Goal: Task Accomplishment & Management: Complete application form

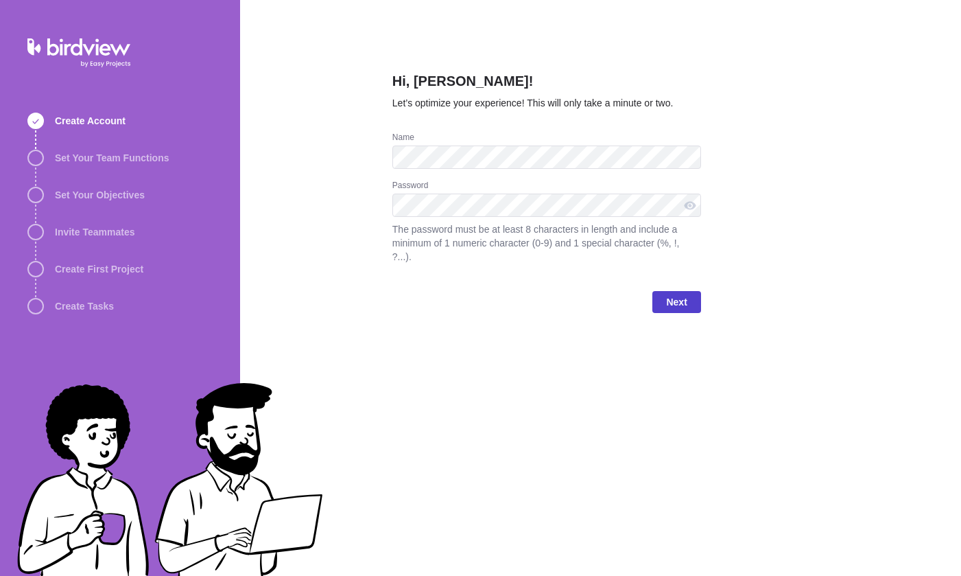
click at [679, 305] on span "Next" at bounding box center [676, 302] width 21 height 16
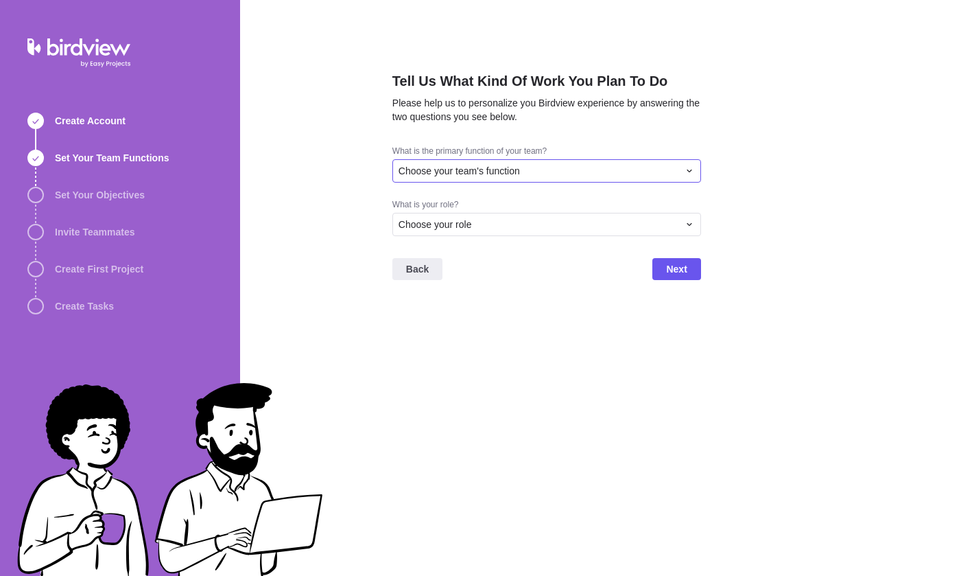
click at [564, 170] on div "Choose your team's function" at bounding box center [539, 171] width 280 height 14
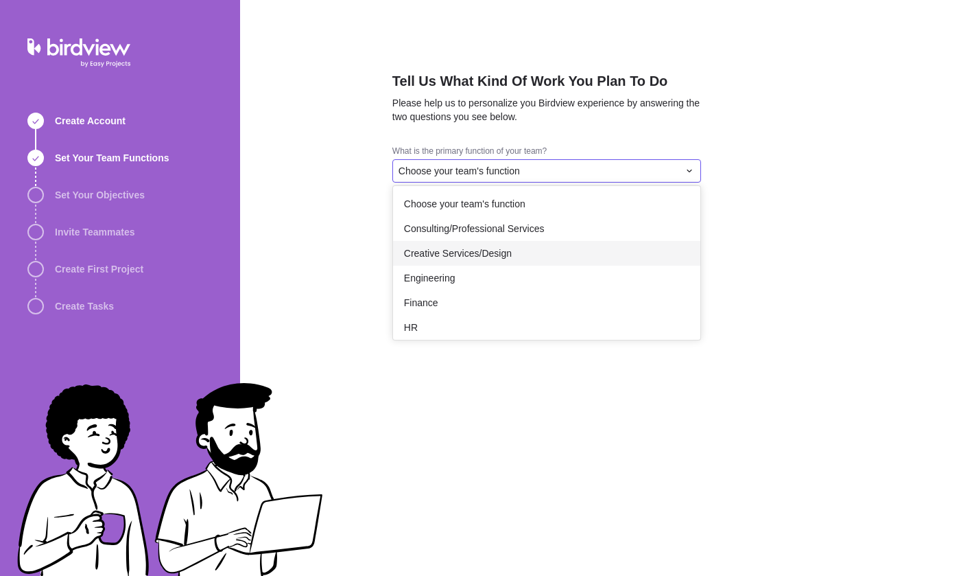
click at [495, 255] on span "Creative Services/Design" at bounding box center [458, 253] width 108 height 14
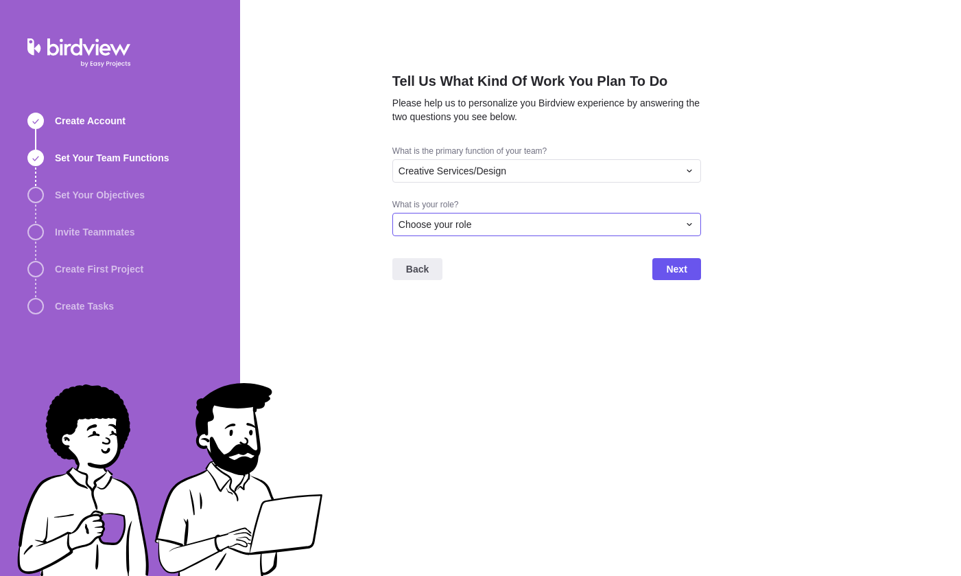
click at [468, 223] on span "Choose your role" at bounding box center [435, 225] width 73 height 14
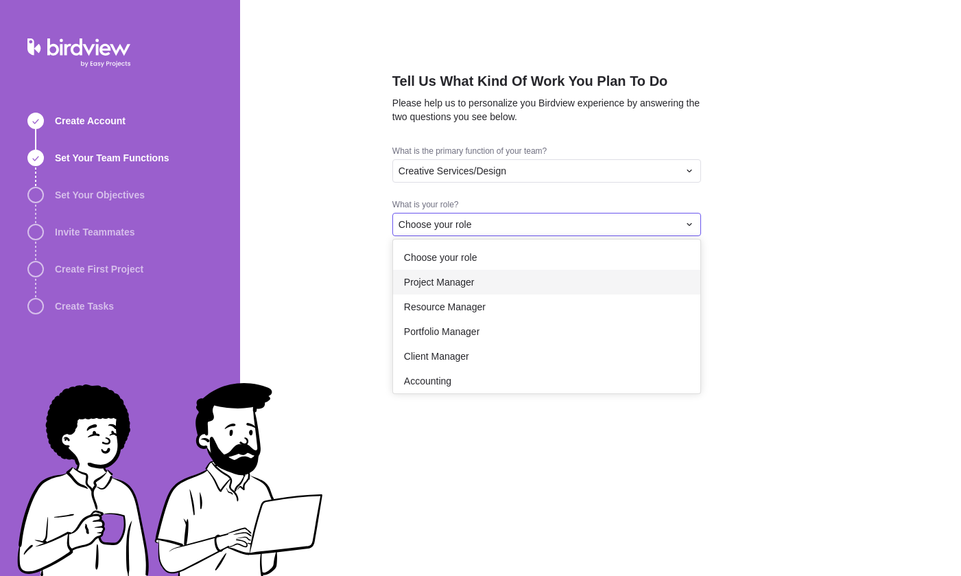
click at [482, 282] on div "Project Manager" at bounding box center [546, 282] width 307 height 25
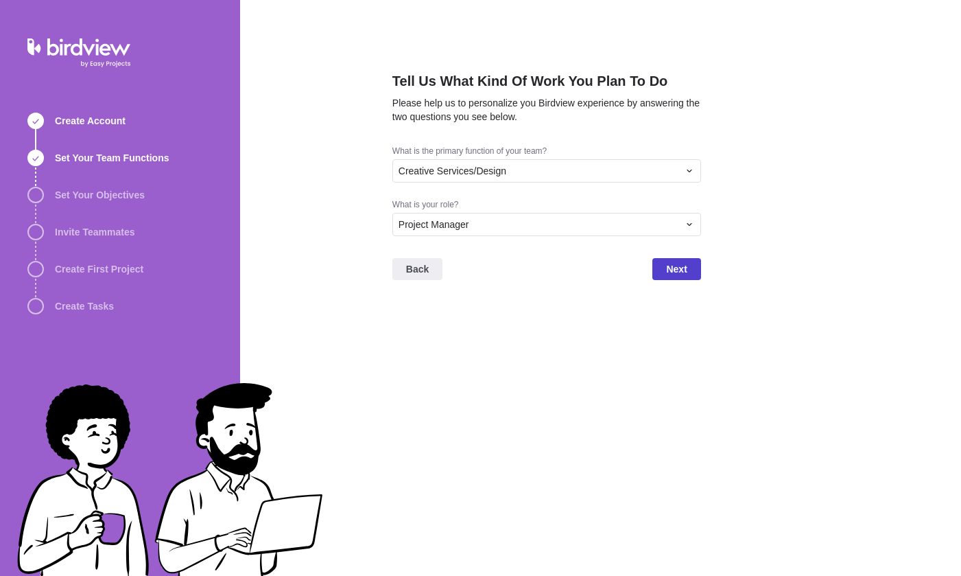
click at [663, 267] on span "Next" at bounding box center [677, 269] width 48 height 22
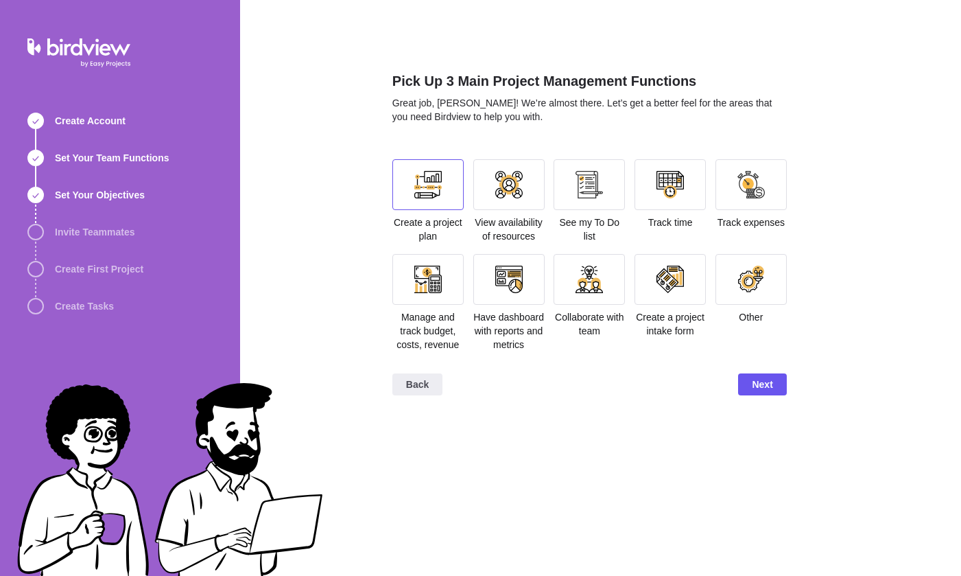
click at [432, 179] on div at bounding box center [428, 184] width 27 height 27
click at [596, 178] on div at bounding box center [589, 184] width 27 height 27
click at [611, 192] on div at bounding box center [589, 184] width 71 height 51
click at [677, 187] on div at bounding box center [670, 184] width 27 height 27
click at [755, 187] on div at bounding box center [751, 184] width 27 height 27
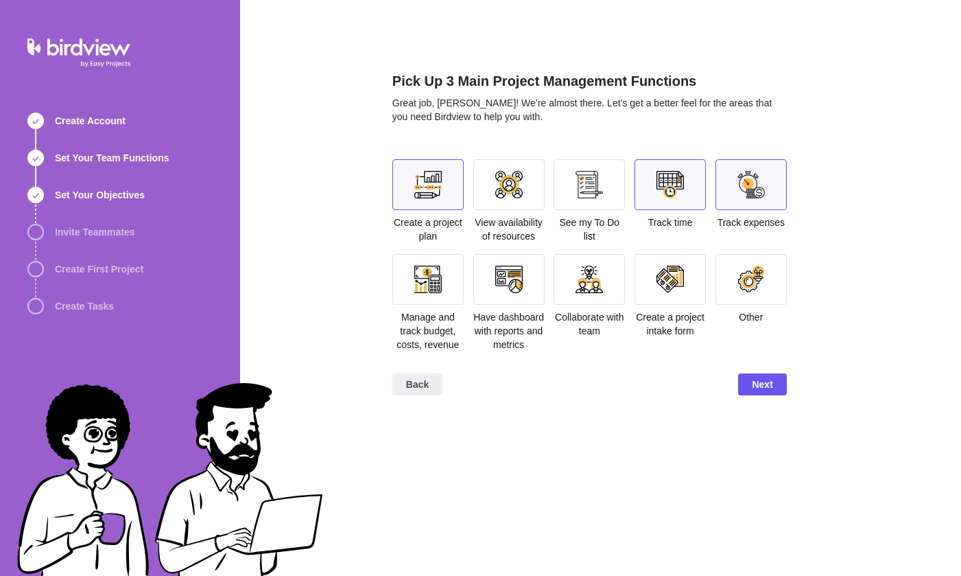
click at [435, 269] on div at bounding box center [428, 279] width 27 height 27
click at [430, 279] on div at bounding box center [428, 279] width 27 height 27
click at [769, 196] on div at bounding box center [751, 184] width 71 height 51
click at [428, 272] on div at bounding box center [428, 279] width 27 height 27
click at [525, 283] on div at bounding box center [509, 279] width 71 height 51
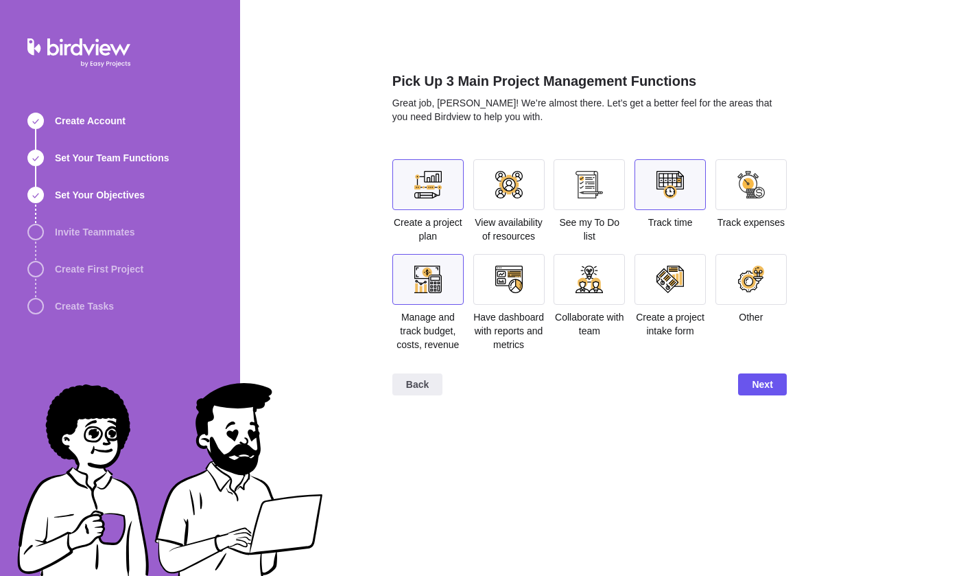
click at [668, 196] on div at bounding box center [670, 184] width 27 height 27
click at [505, 282] on div at bounding box center [508, 279] width 27 height 27
click at [760, 393] on span "Next" at bounding box center [762, 384] width 21 height 16
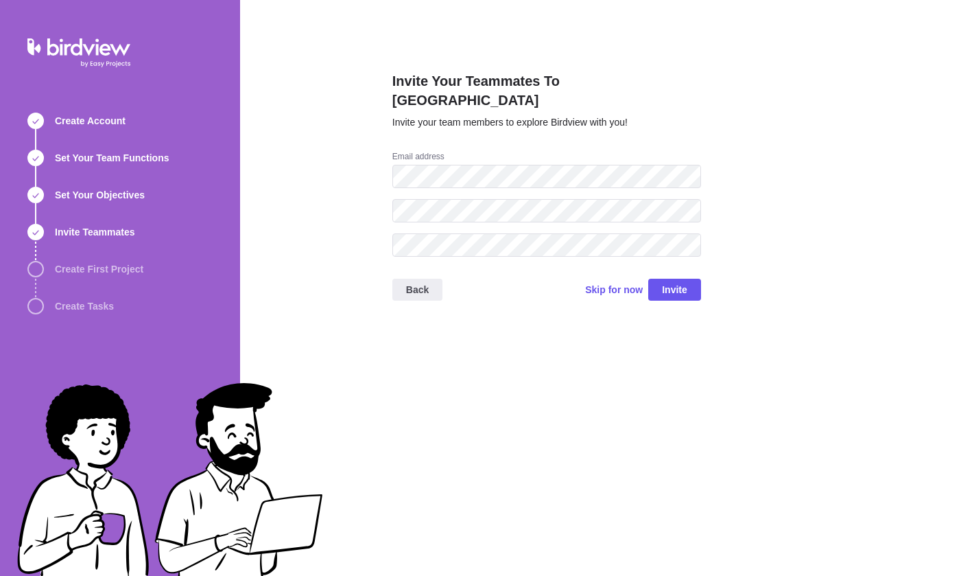
click at [351, 110] on div "Invite Your Teammates To Birdview Invite your team members to explore Birdview …" at bounding box center [600, 288] width 721 height 576
click at [620, 283] on span "Skip for now" at bounding box center [614, 290] width 58 height 14
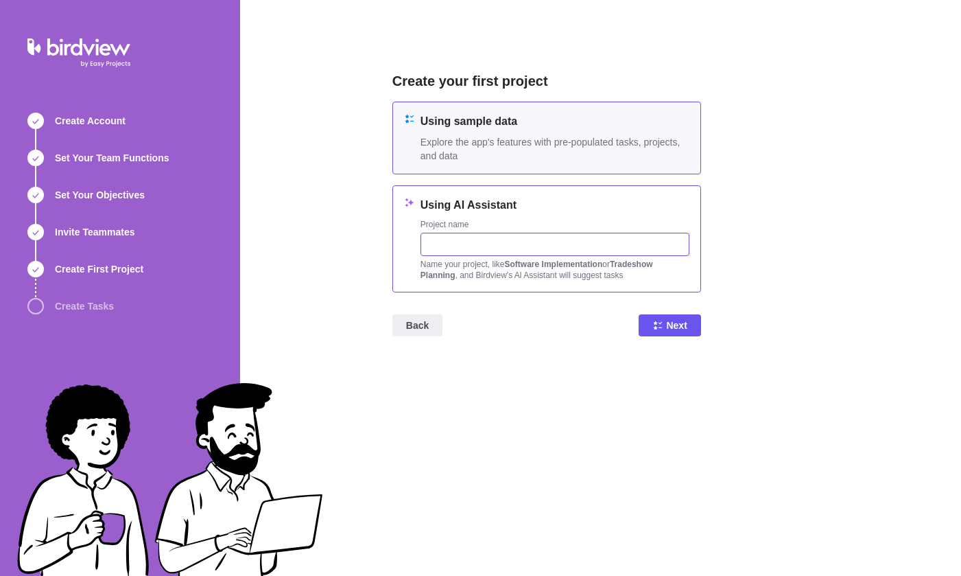
click at [487, 249] on input "text" at bounding box center [555, 244] width 269 height 23
click at [590, 125] on h4 "Using sample data" at bounding box center [555, 121] width 269 height 16
click at [663, 319] on span "Next" at bounding box center [670, 325] width 62 height 22
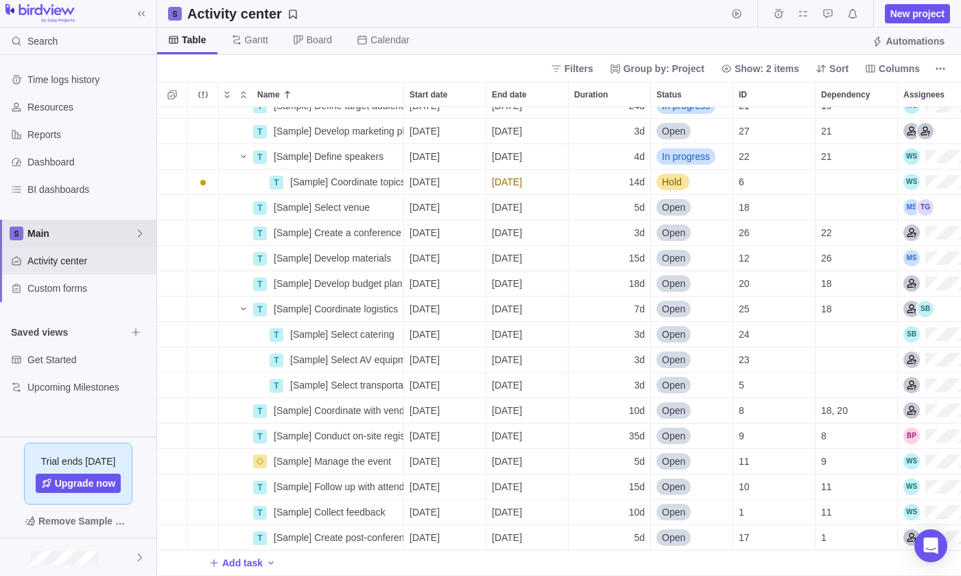
click at [140, 232] on icon at bounding box center [140, 233] width 4 height 8
click at [77, 266] on span "Main" at bounding box center [78, 266] width 84 height 14
click at [77, 232] on span "Main" at bounding box center [80, 233] width 107 height 14
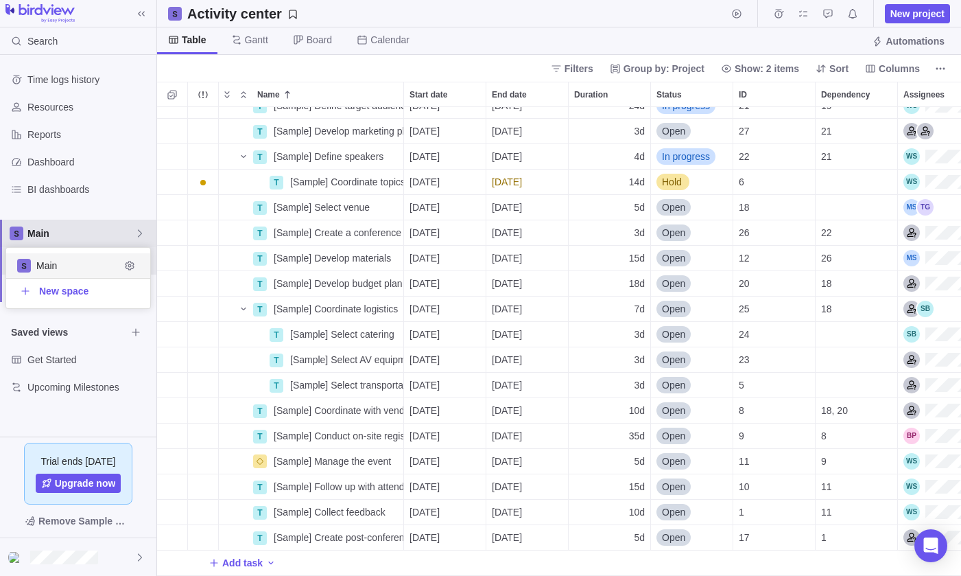
click at [75, 233] on span "Main" at bounding box center [80, 233] width 107 height 14
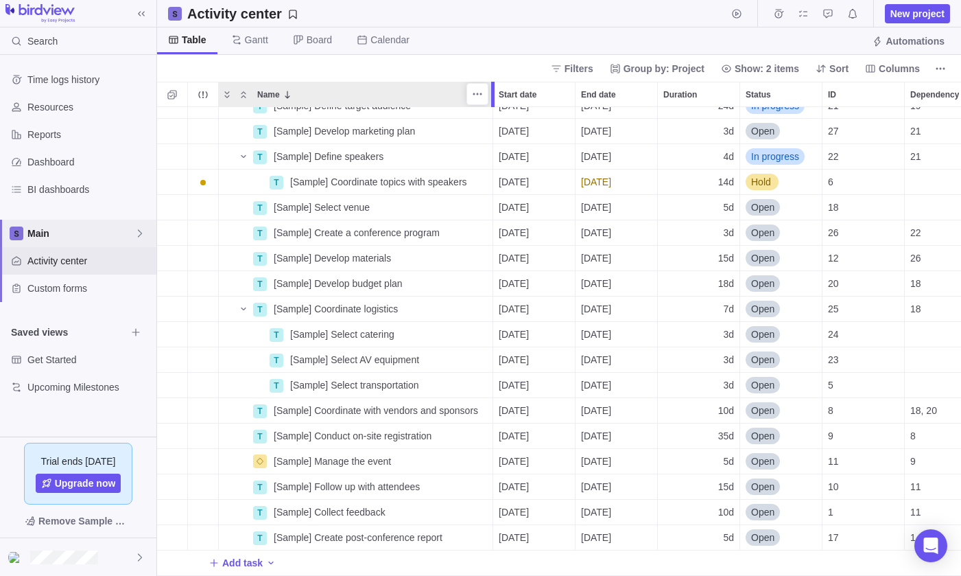
drag, startPoint x: 406, startPoint y: 84, endPoint x: 495, endPoint y: 105, distance: 92.2
click at [495, 105] on div at bounding box center [494, 94] width 11 height 25
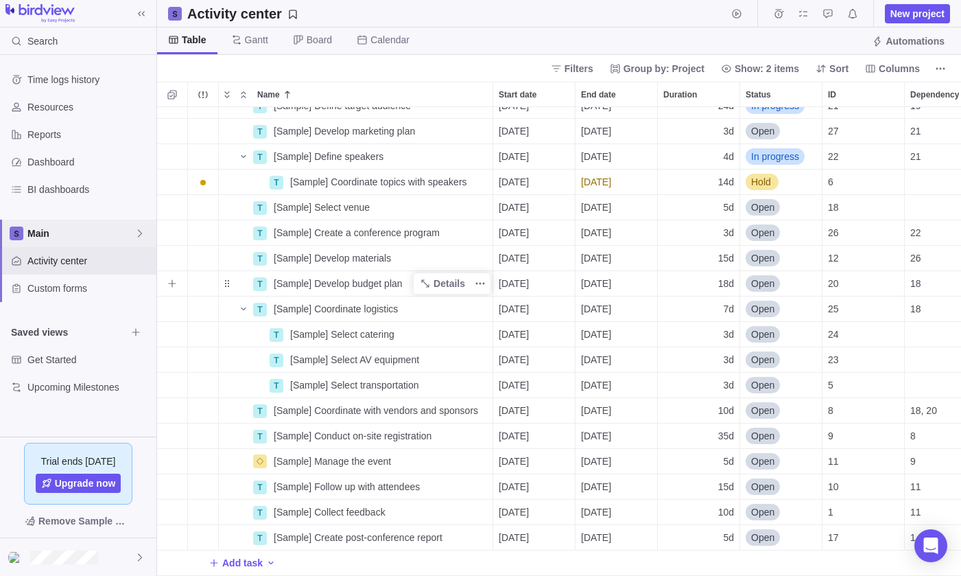
scroll to position [0, 0]
click at [76, 116] on div "Resources" at bounding box center [78, 106] width 156 height 27
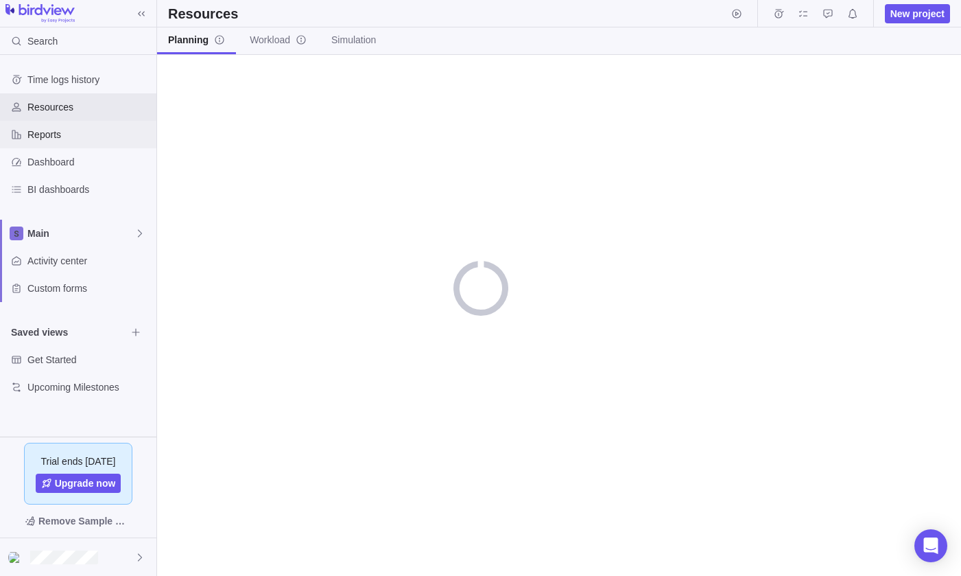
click at [71, 139] on span "Reports" at bounding box center [89, 135] width 124 height 14
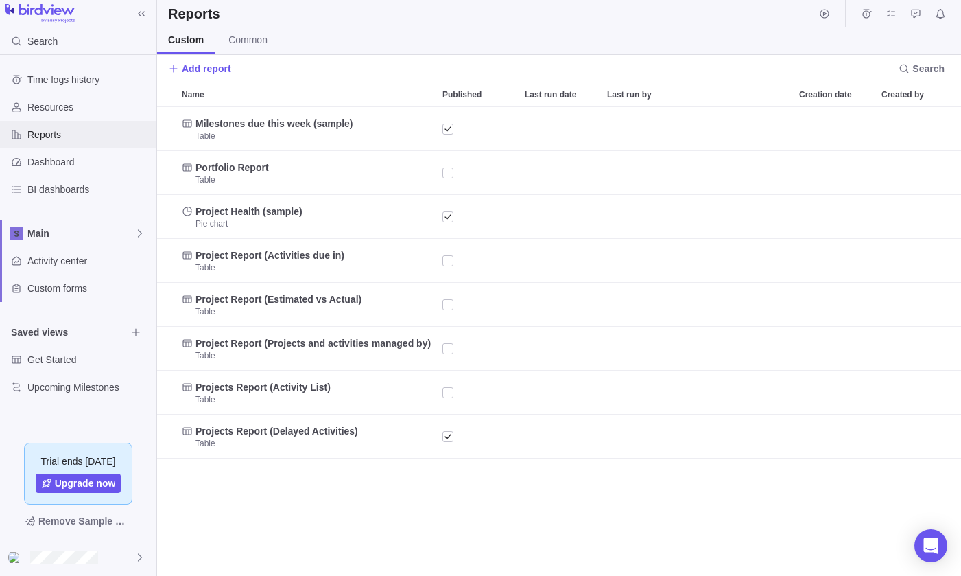
scroll to position [469, 804]
click at [73, 165] on span "Dashboard" at bounding box center [89, 162] width 124 height 14
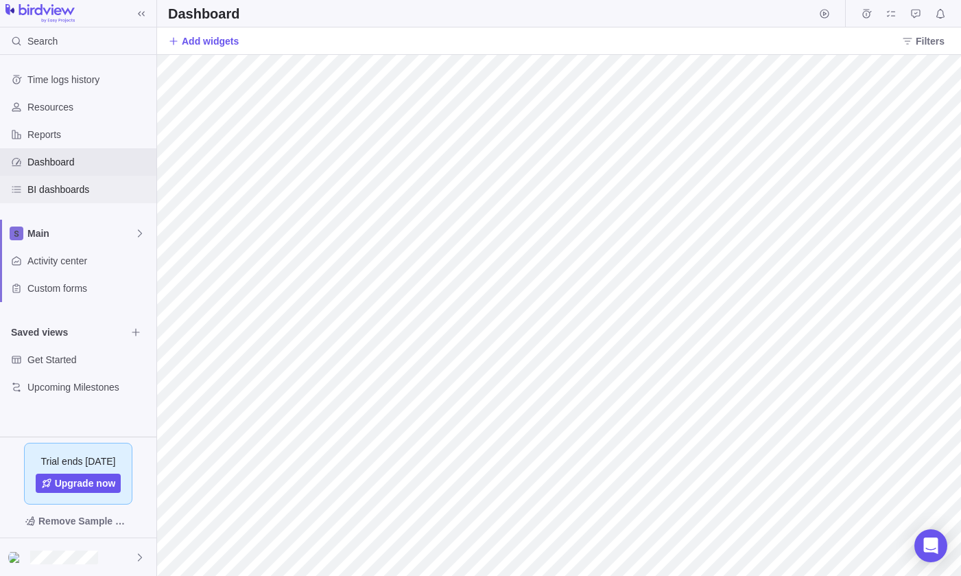
click at [82, 185] on span "BI dashboards" at bounding box center [89, 190] width 124 height 14
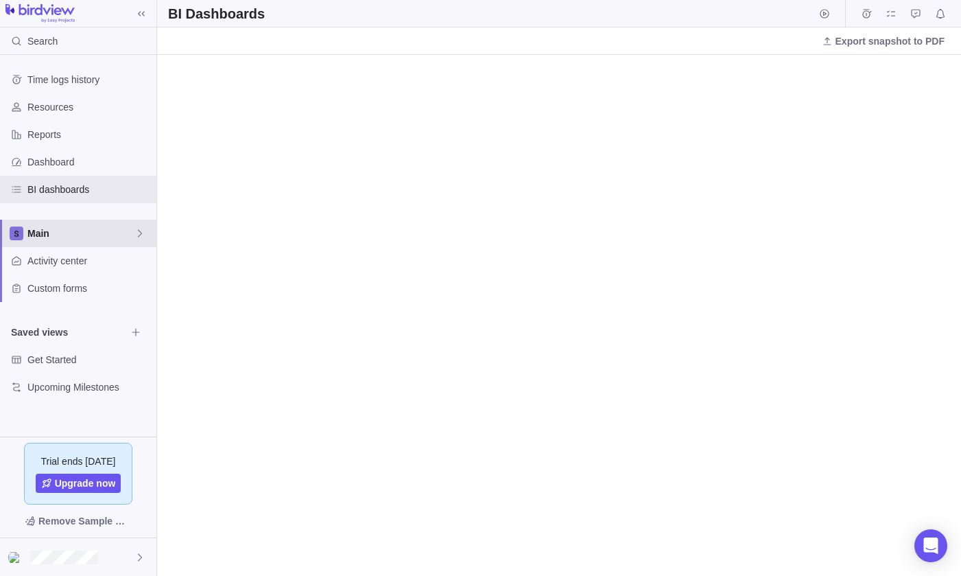
click at [89, 231] on span "Main" at bounding box center [80, 233] width 107 height 14
click at [130, 271] on span "Edit space settings" at bounding box center [129, 265] width 19 height 19
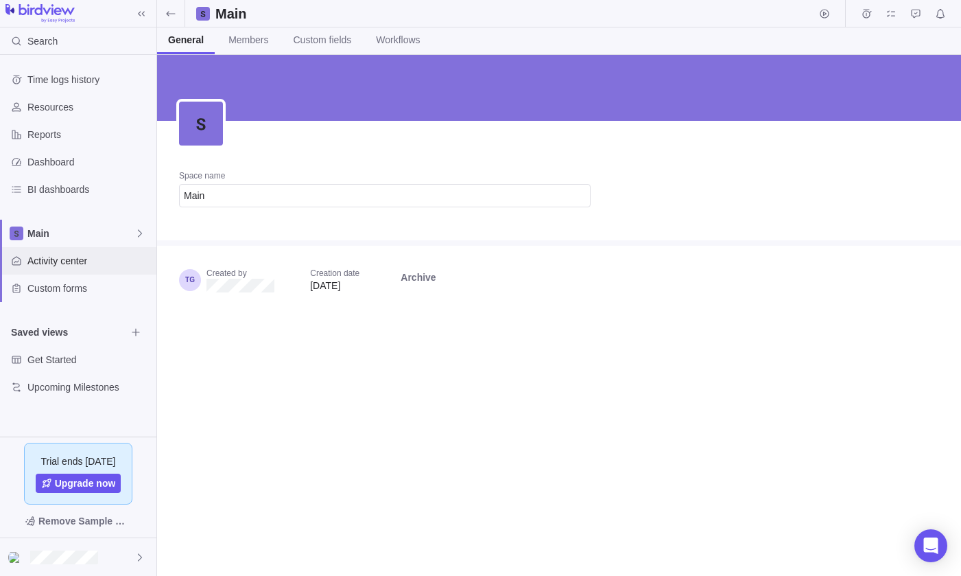
click at [100, 262] on span "Activity center" at bounding box center [89, 261] width 124 height 14
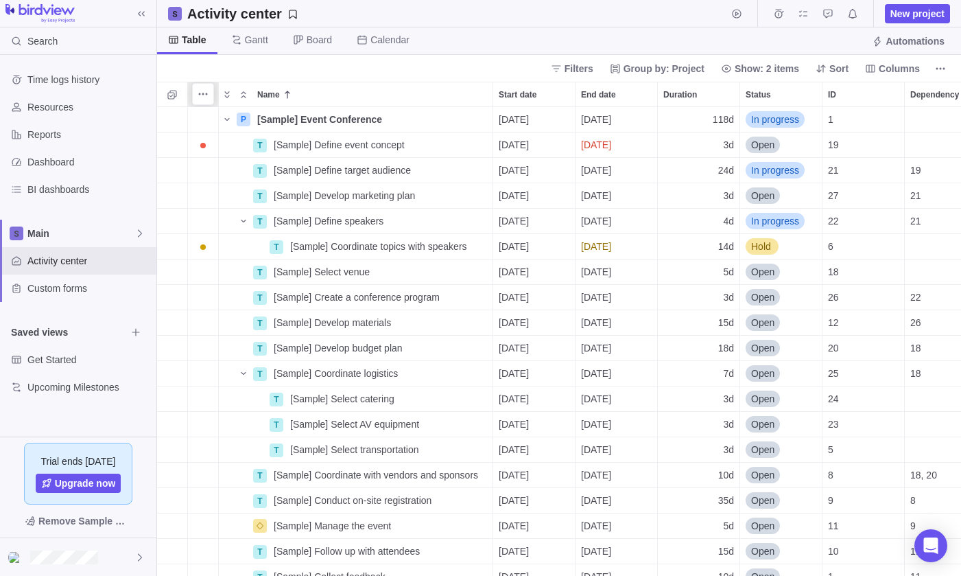
scroll to position [469, 804]
click at [173, 95] on icon "Selection mode" at bounding box center [172, 94] width 11 height 11
click at [173, 95] on div at bounding box center [168, 94] width 11 height 19
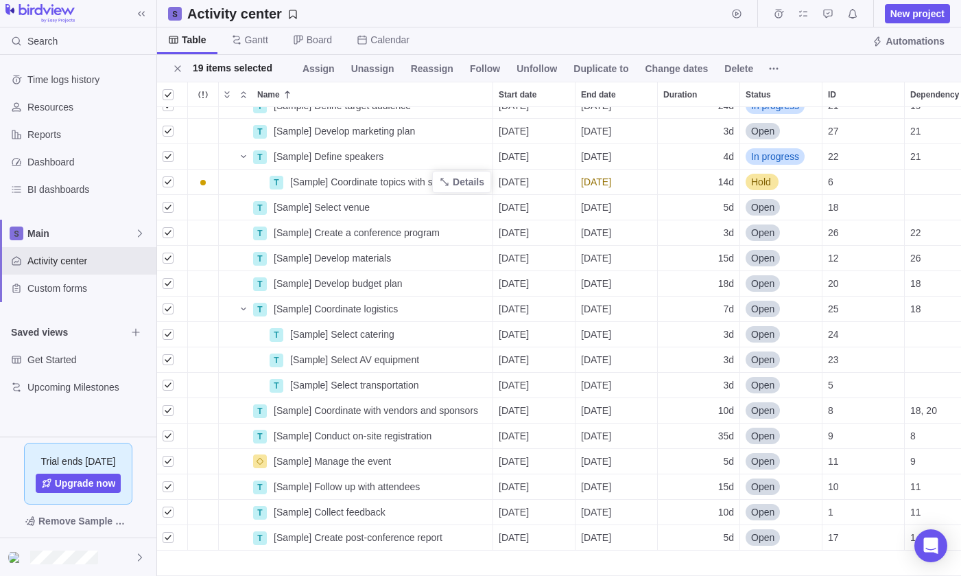
scroll to position [0, 0]
click at [737, 65] on span "Delete" at bounding box center [739, 69] width 29 height 14
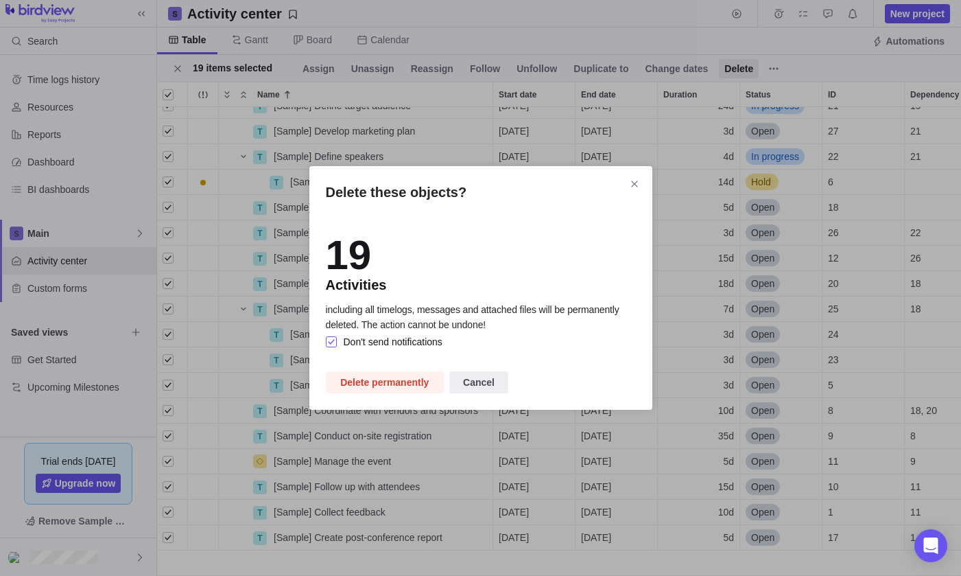
click at [331, 340] on div "Delete these objects?" at bounding box center [332, 341] width 12 height 13
click at [360, 381] on span "Delete permanently" at bounding box center [384, 382] width 89 height 16
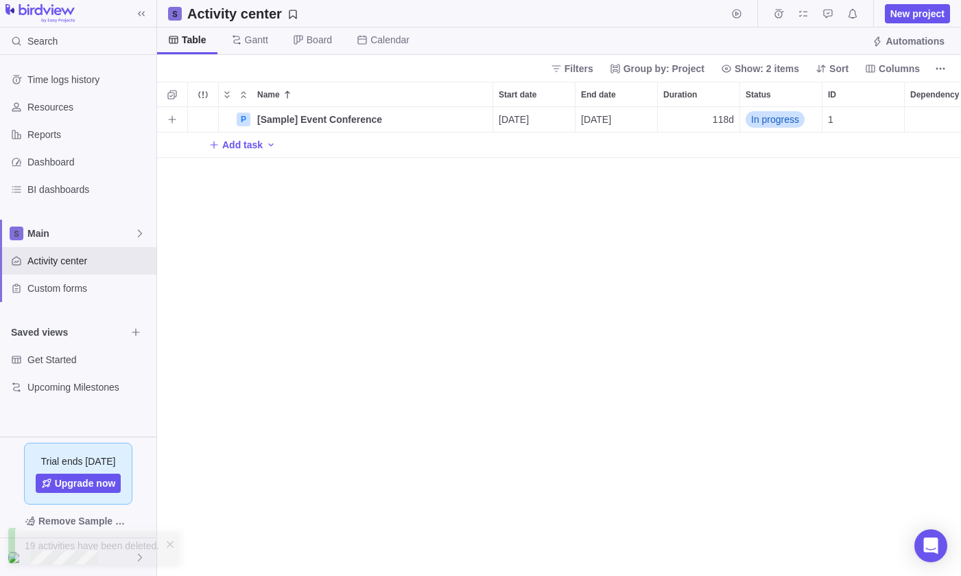
click at [529, 117] on span "[DATE]" at bounding box center [514, 120] width 30 height 14
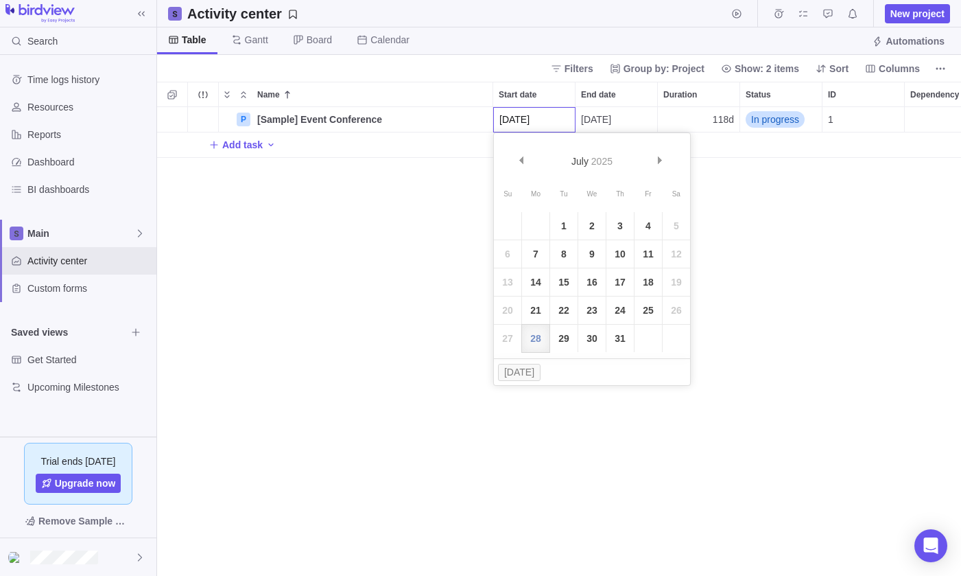
click at [413, 118] on div "P [Sample] Event Conference Details [DATE] [DATE] 118d In progress 1 Add task" at bounding box center [559, 341] width 804 height 469
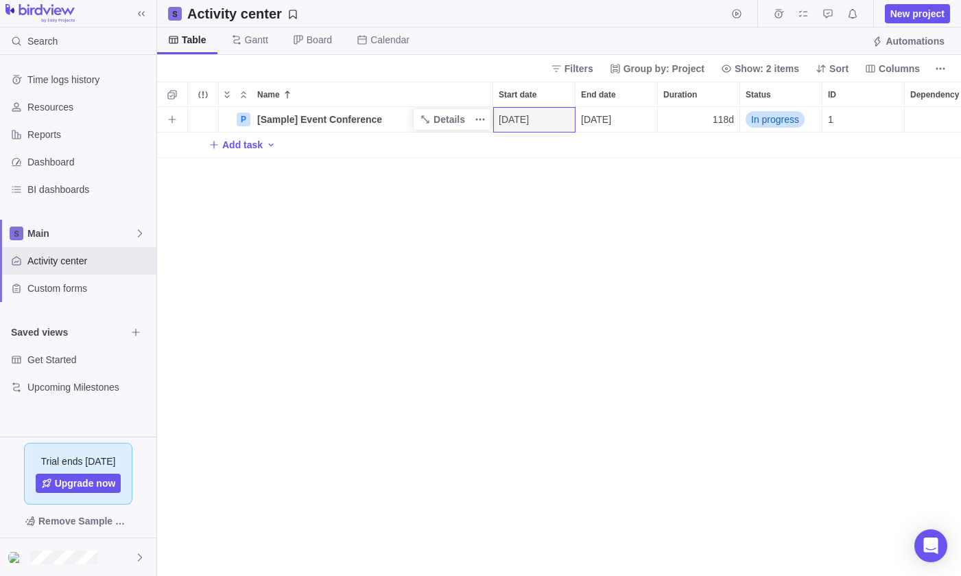
click at [295, 119] on span "[Sample] Event Conference" at bounding box center [319, 120] width 125 height 14
click at [196, 117] on div "P [Sample] Event Conference [DATE] [DATE] 118d In progress 1 Add task" at bounding box center [559, 341] width 804 height 469
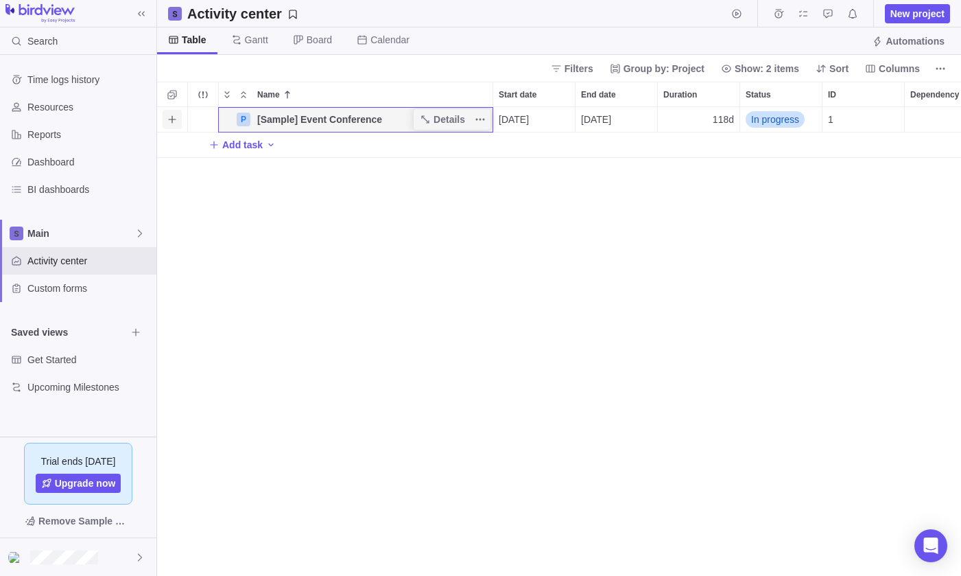
click at [165, 110] on span "Add activity" at bounding box center [172, 119] width 19 height 19
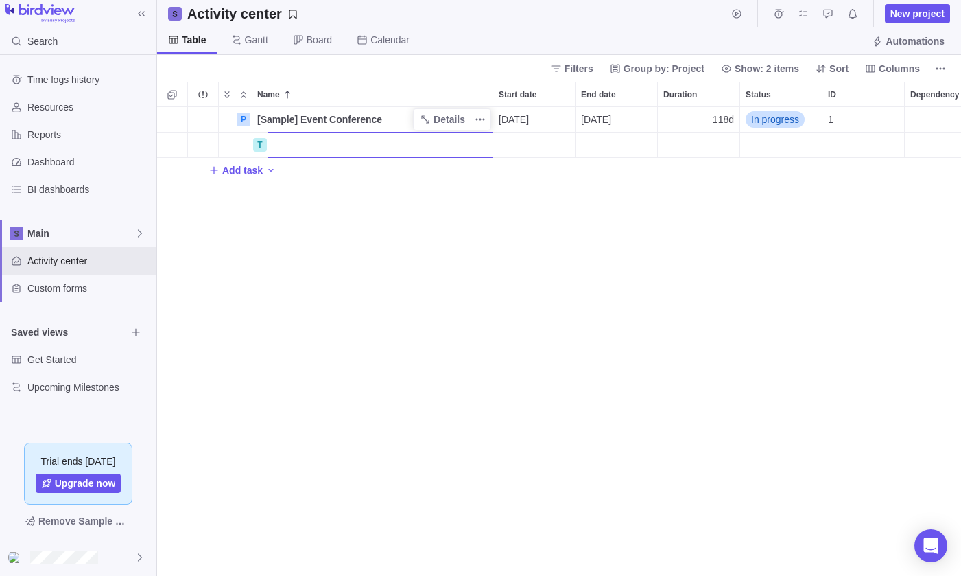
click at [220, 113] on div "P [Sample] Event Conference Details [DATE] [DATE] 118d In progress 1 T Add task" at bounding box center [559, 341] width 804 height 469
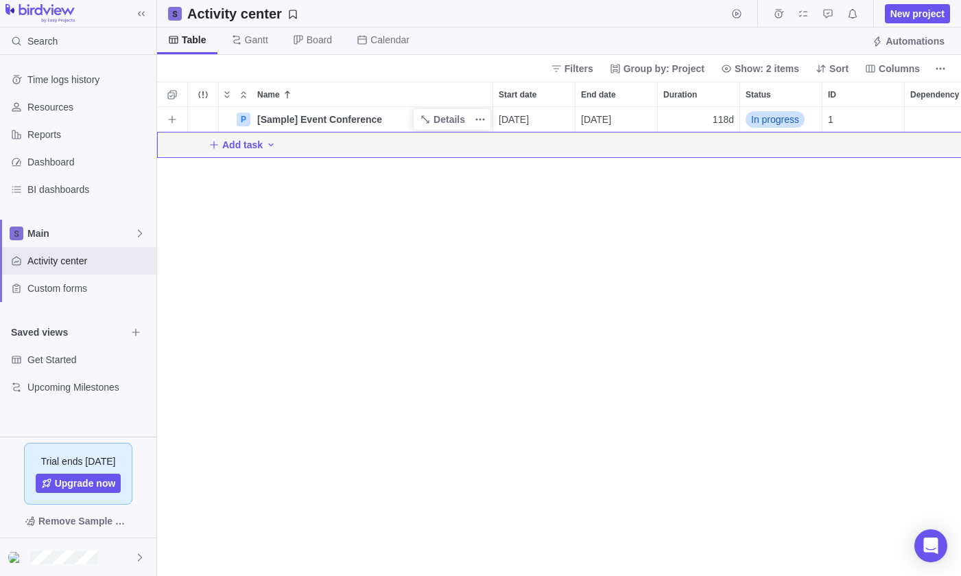
click at [198, 111] on div "Trouble indication" at bounding box center [203, 119] width 30 height 25
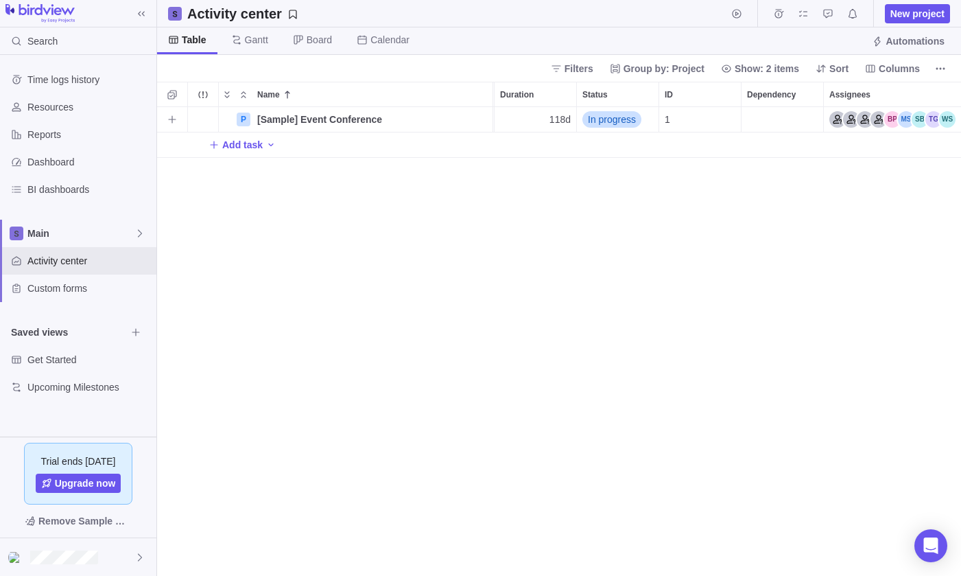
scroll to position [0, 163]
click at [703, 121] on div "1" at bounding box center [701, 119] width 82 height 25
click at [480, 122] on icon "More actions" at bounding box center [480, 119] width 11 height 11
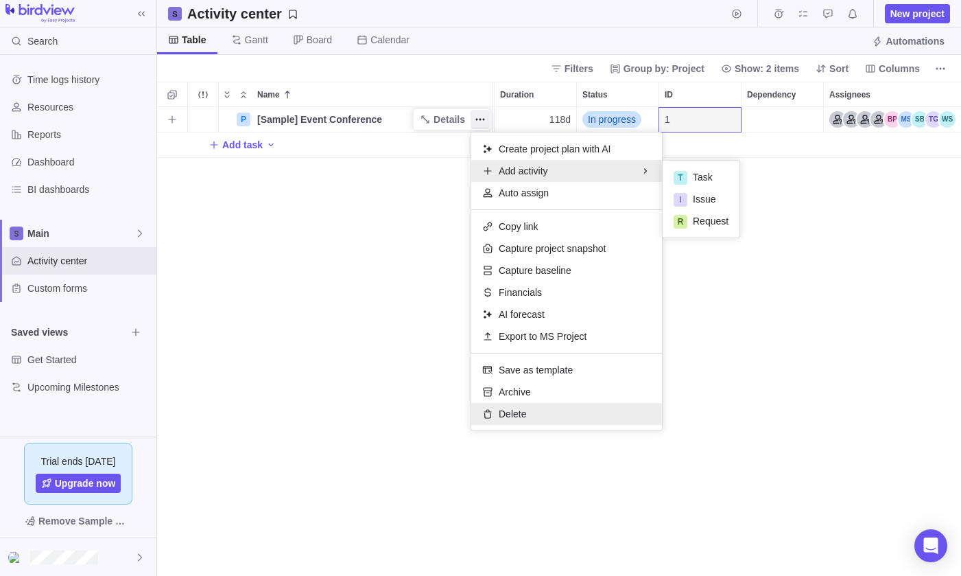
click at [509, 410] on span "Delete" at bounding box center [512, 414] width 27 height 14
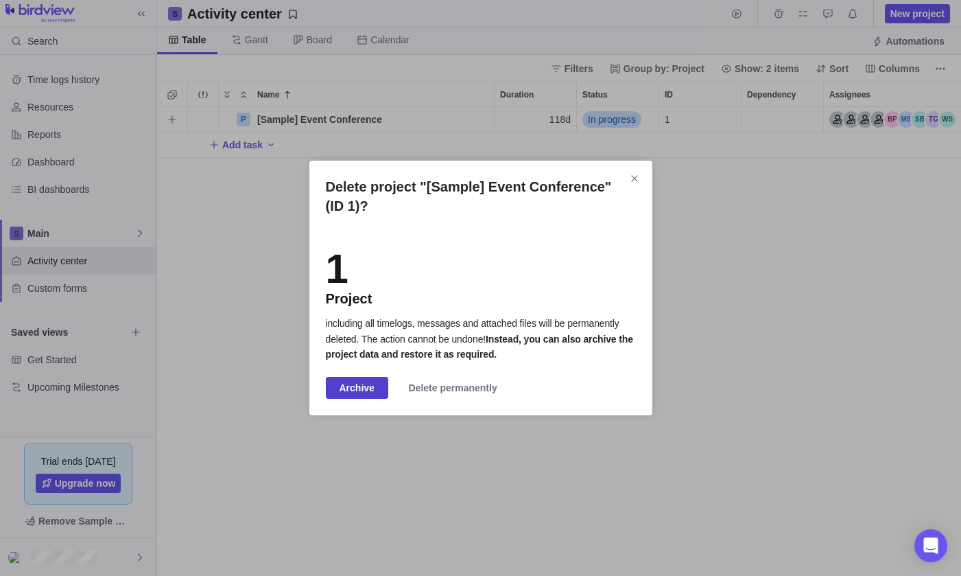
click at [364, 386] on span "Archive" at bounding box center [357, 388] width 35 height 16
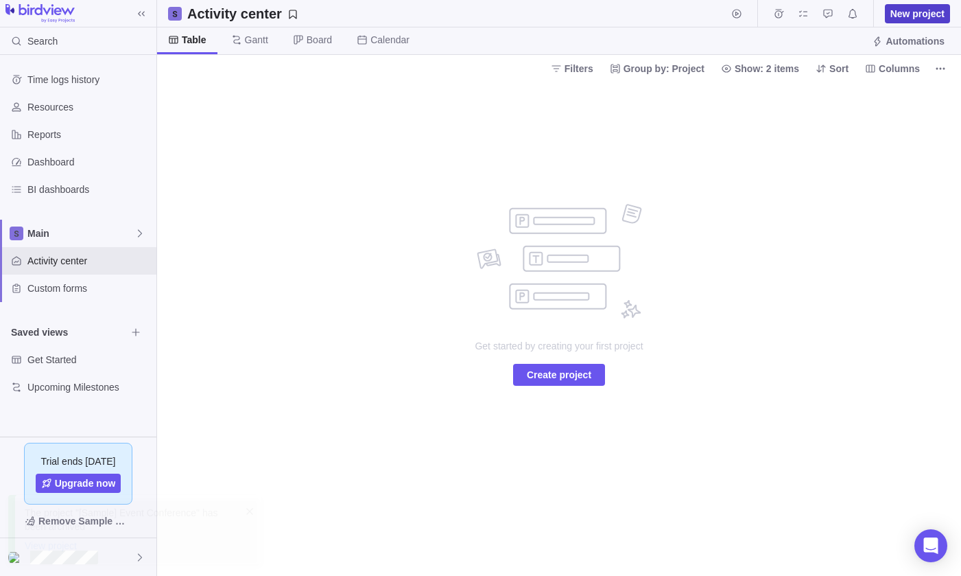
click at [916, 13] on span "New project" at bounding box center [918, 14] width 54 height 14
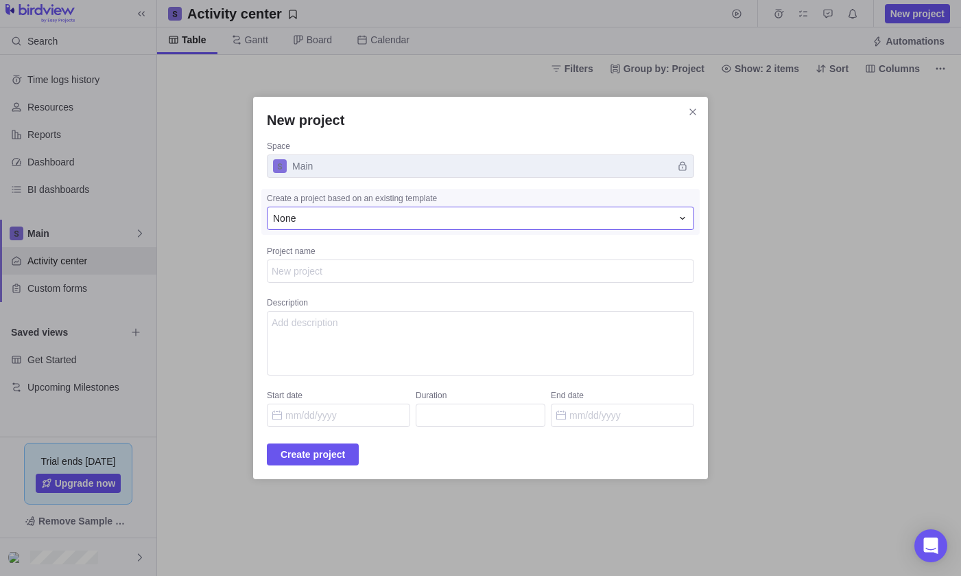
click at [331, 212] on div "None" at bounding box center [472, 218] width 399 height 14
click at [305, 224] on div "None" at bounding box center [472, 218] width 399 height 14
click at [308, 265] on textarea "Project name" at bounding box center [481, 270] width 428 height 23
click at [308, 218] on div "None" at bounding box center [472, 218] width 399 height 14
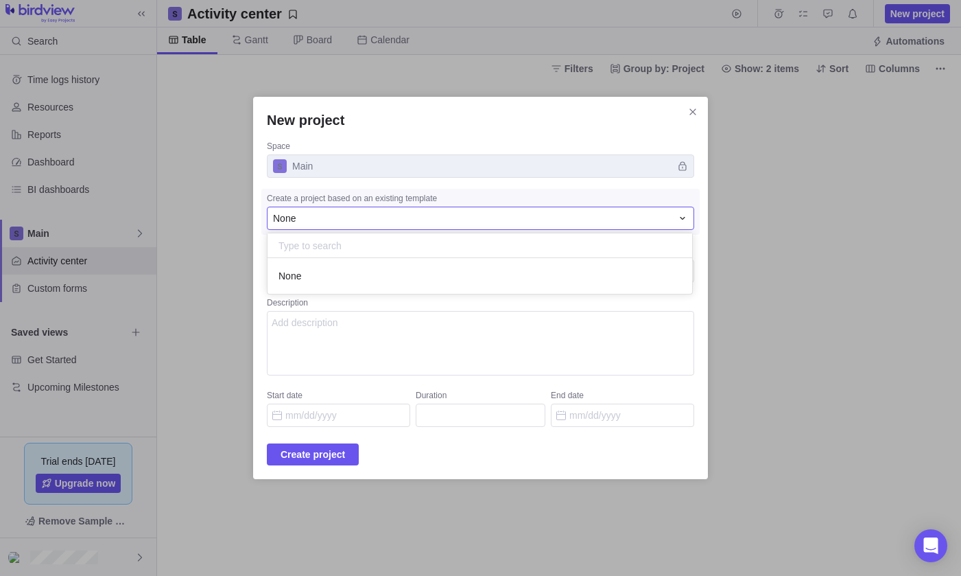
click at [300, 250] on input "New project" at bounding box center [480, 245] width 425 height 25
click at [291, 217] on span "None" at bounding box center [284, 218] width 23 height 14
click at [394, 167] on span "Main" at bounding box center [481, 165] width 428 height 23
click at [296, 272] on textarea "Project name" at bounding box center [481, 270] width 428 height 23
type textarea "x"
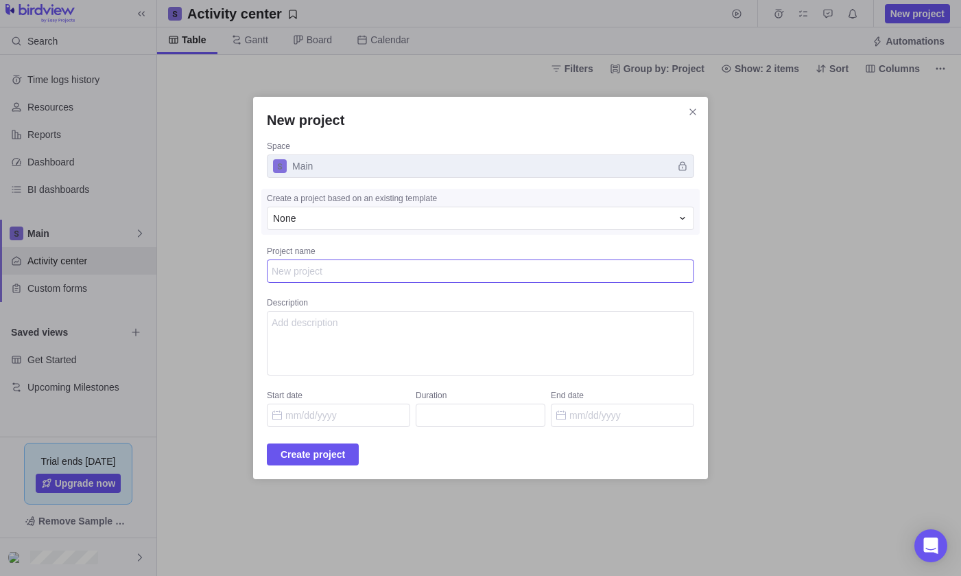
type textarea "D"
type textarea "x"
type textarea "Do"
type textarea "x"
type textarea "Dor"
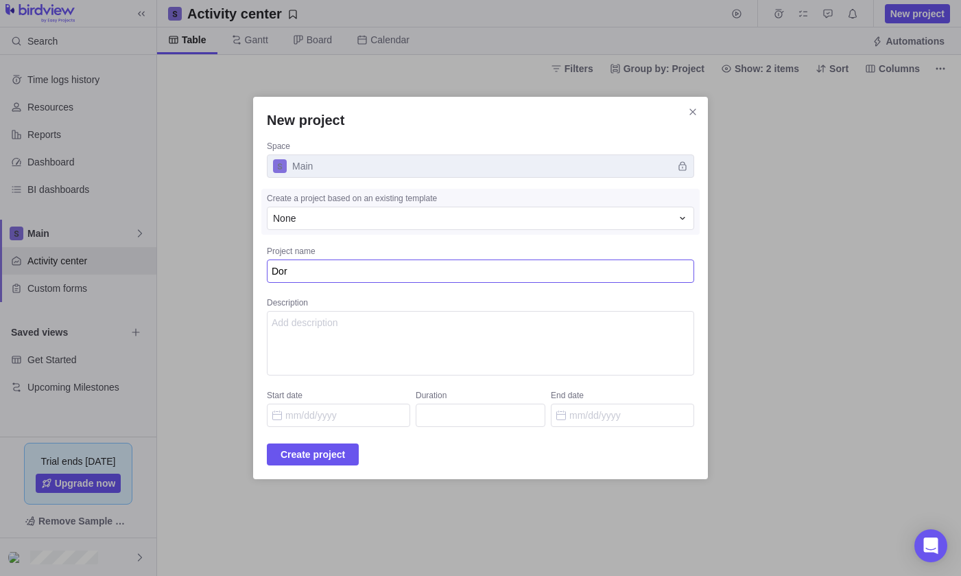
type textarea "x"
type textarea "[PERSON_NAME]"
type textarea "x"
type textarea "Dorad"
type textarea "x"
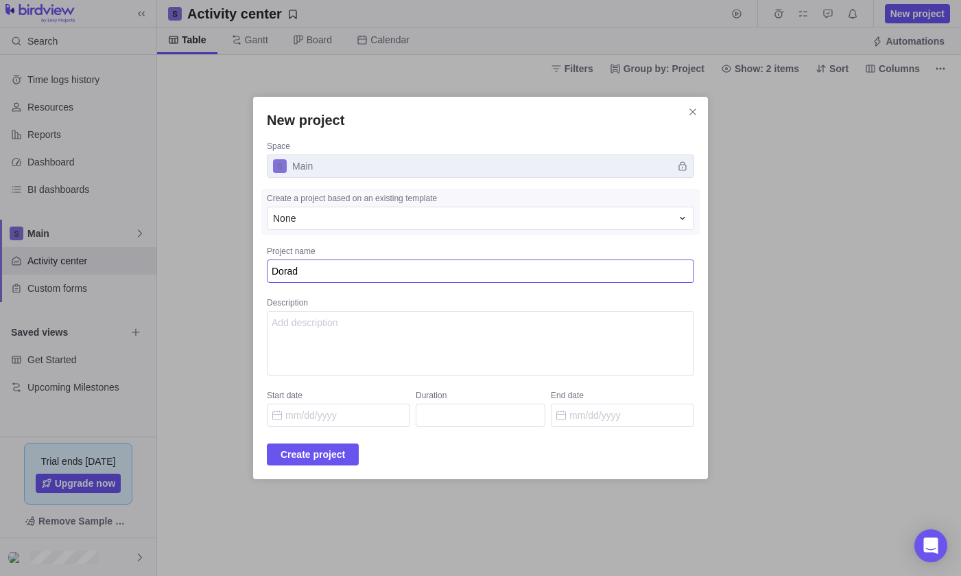
type textarea "Dorado"
type textarea "x"
type textarea "Dorado"
type textarea "x"
type textarea "Dorado d"
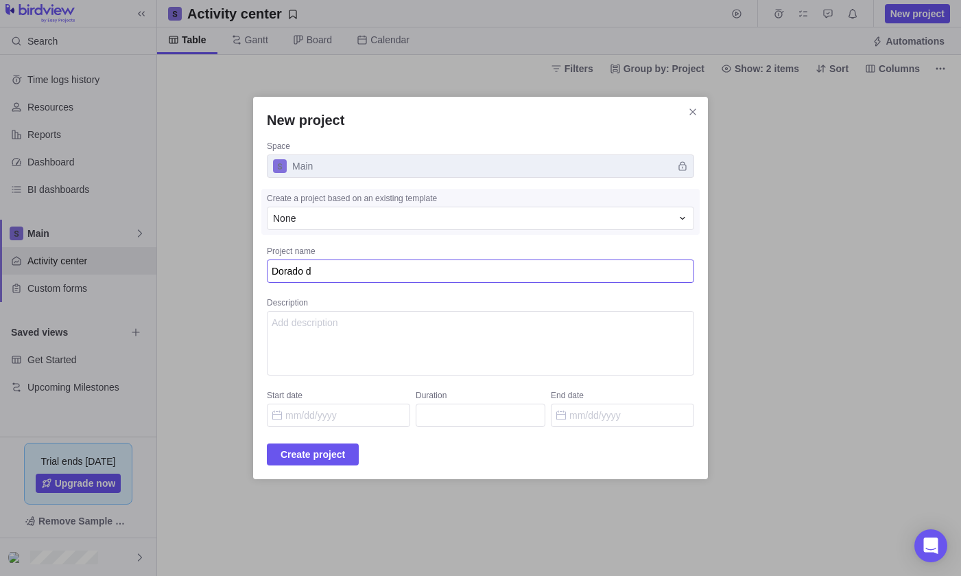
type textarea "x"
type textarea "Dorado de"
type textarea "x"
type textarea "Dorado del"
type textarea "x"
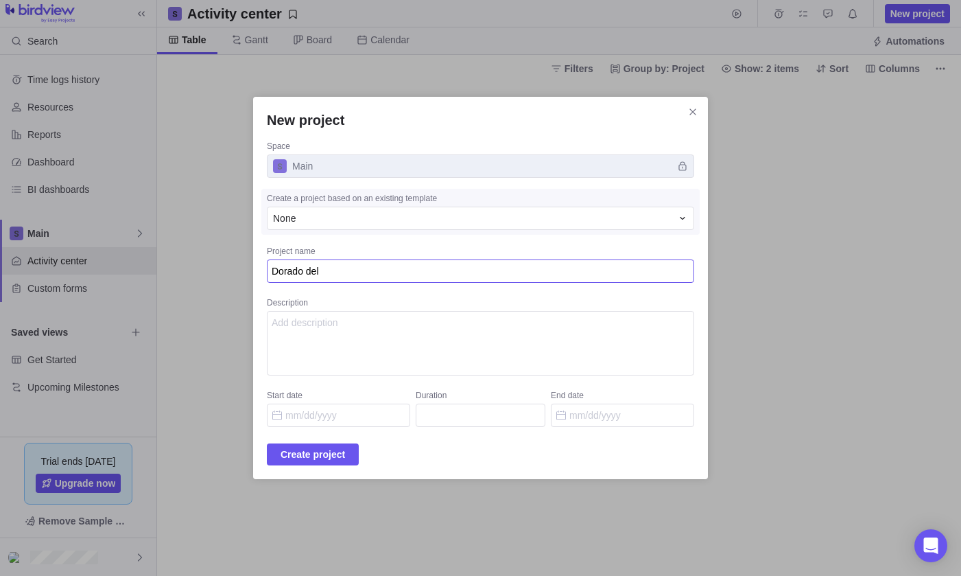
type textarea "Dorado del"
type textarea "x"
type textarea "Dorado del M"
type textarea "x"
type textarea "Dorado del Ma"
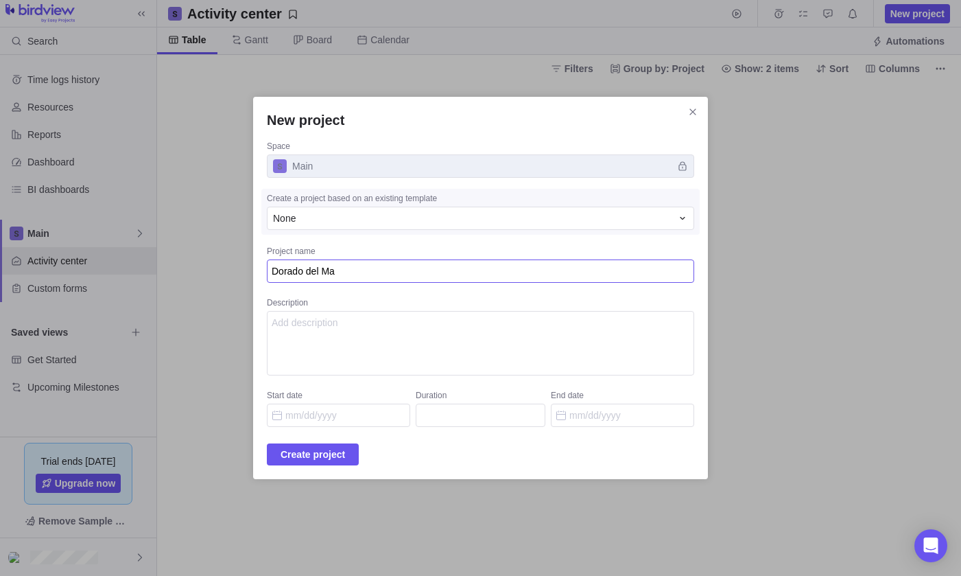
type textarea "x"
type textarea "Dorado del Mar"
type textarea "x"
type textarea "Dorado del Mar"
type textarea "x"
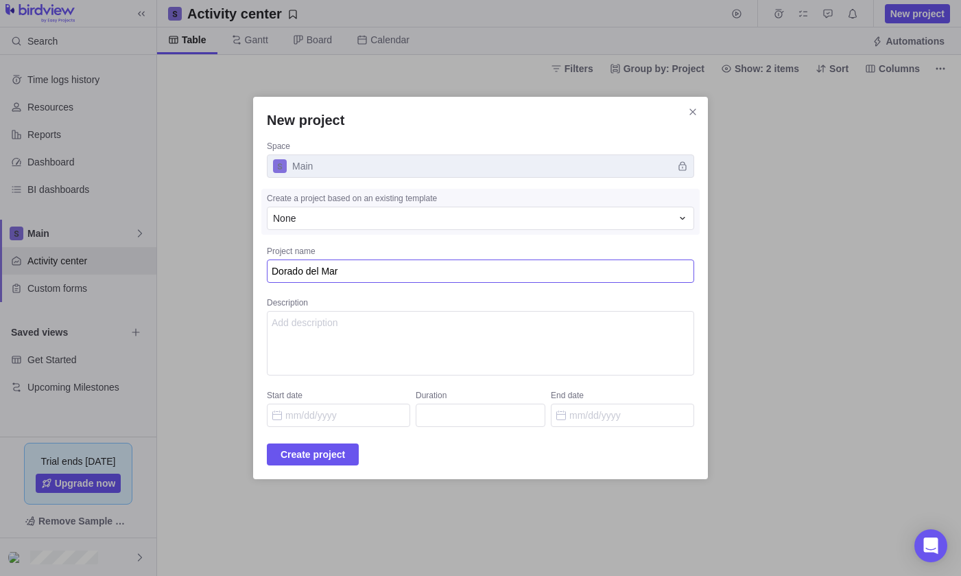
type textarea "Dorado del Mar H"
type textarea "x"
type textarea "Dorado del Mar HH"
type textarea "x"
type textarea "Dorado del Mar HH"
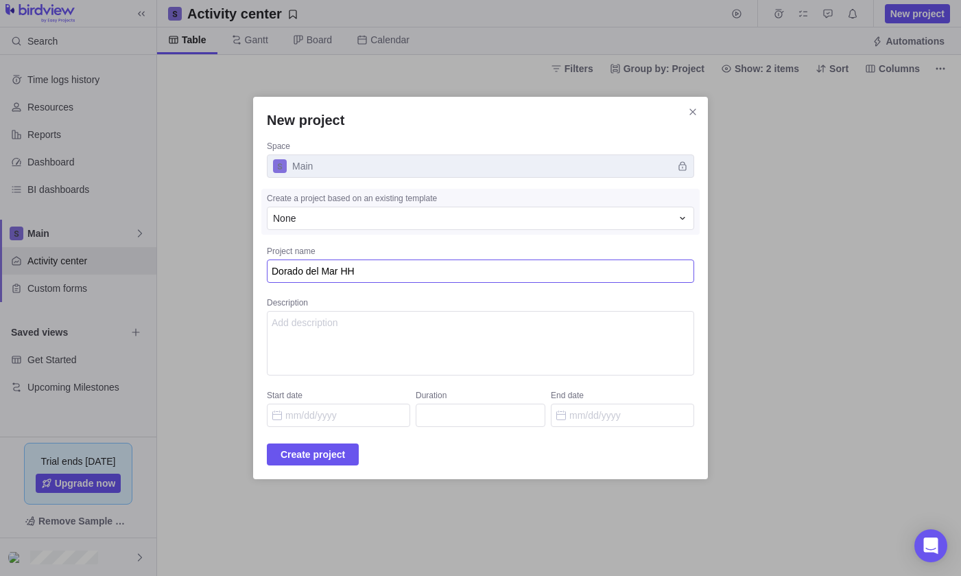
type textarea "x"
type textarea "Dorado del Mar HH R"
type textarea "x"
type textarea "Dorado del Mar HH Re"
type textarea "x"
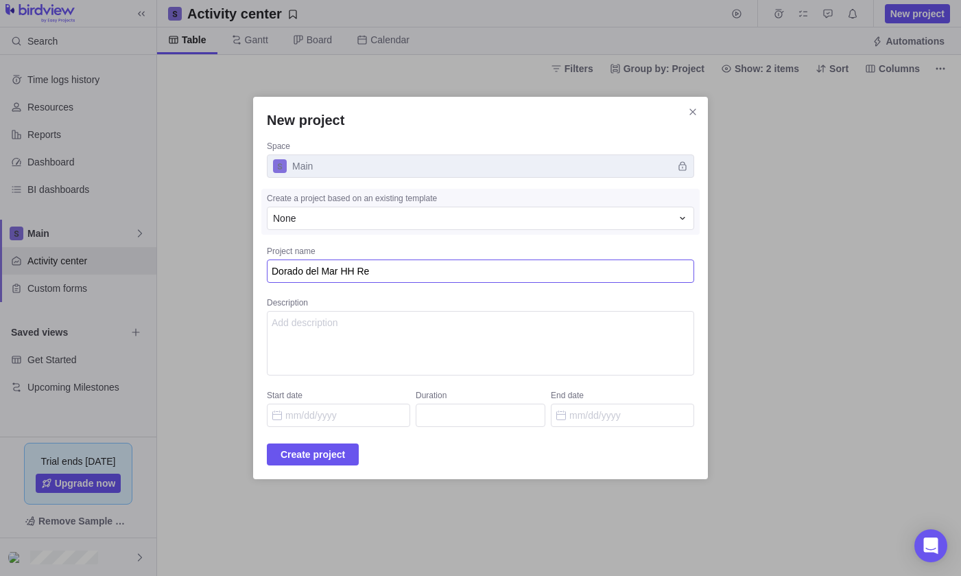
type textarea "Dorado del Mar [PERSON_NAME]"
type textarea "x"
type textarea "Dorado del Mar HH Re"
type textarea "x"
type textarea "Dorado del Mar HH Rem"
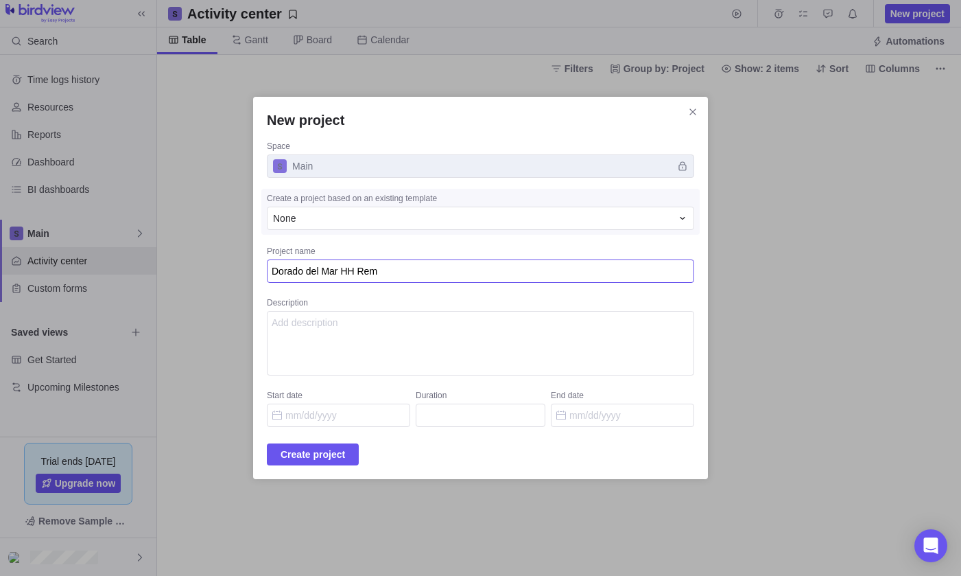
type textarea "x"
type textarea "Dorado del Mar HH Remo"
type textarea "x"
type textarea "Dorado del Mar HH Remod"
type textarea "x"
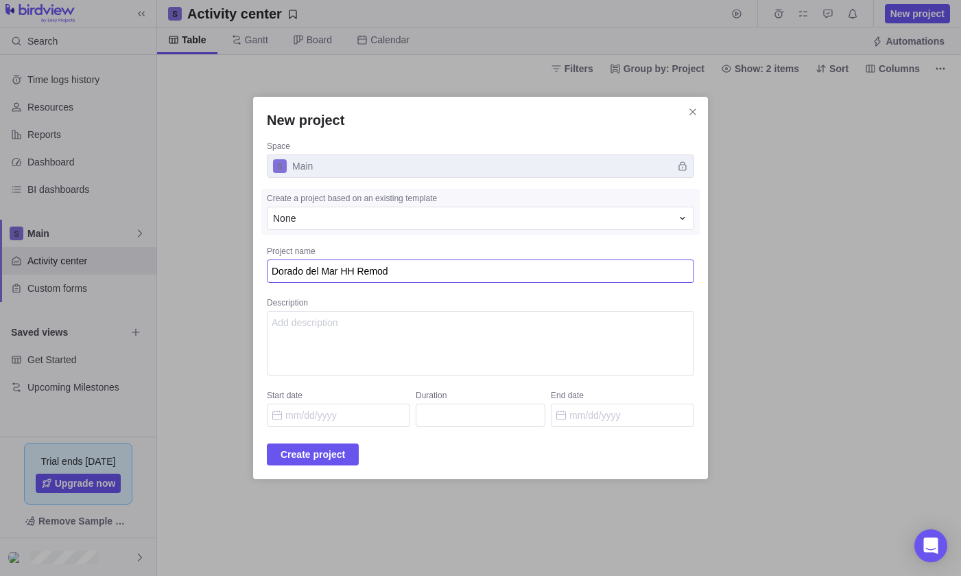
type textarea "Dorado del Mar HH Remode"
type textarea "x"
type textarea "Dorado del Mar HH Remodel"
type textarea "x"
type textarea "Dorado del Mar HH Remodela"
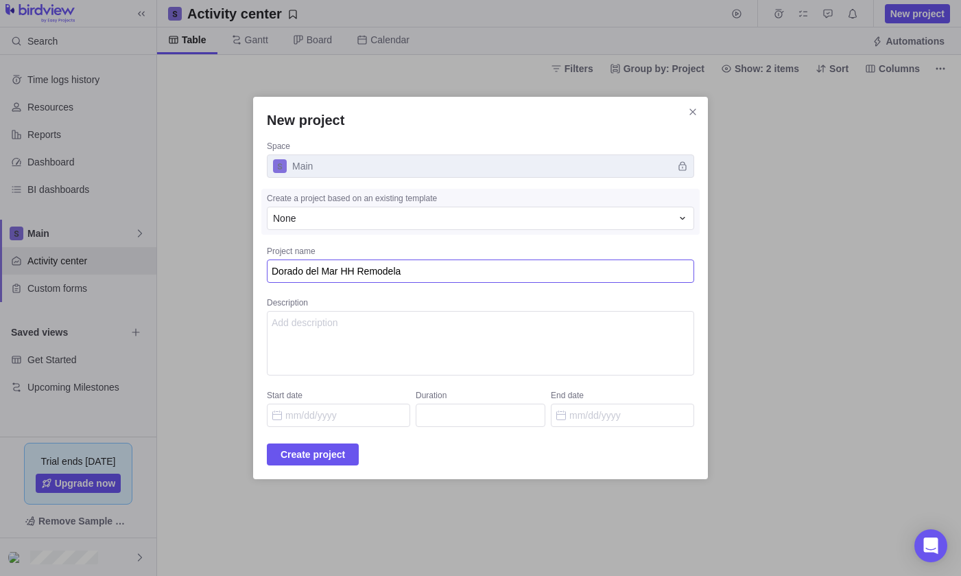
type textarea "x"
type textarea "Dorado del Mar HH Remodelac"
type textarea "x"
type textarea "Dorado del Mar HH Remodelaci´"
type textarea "x"
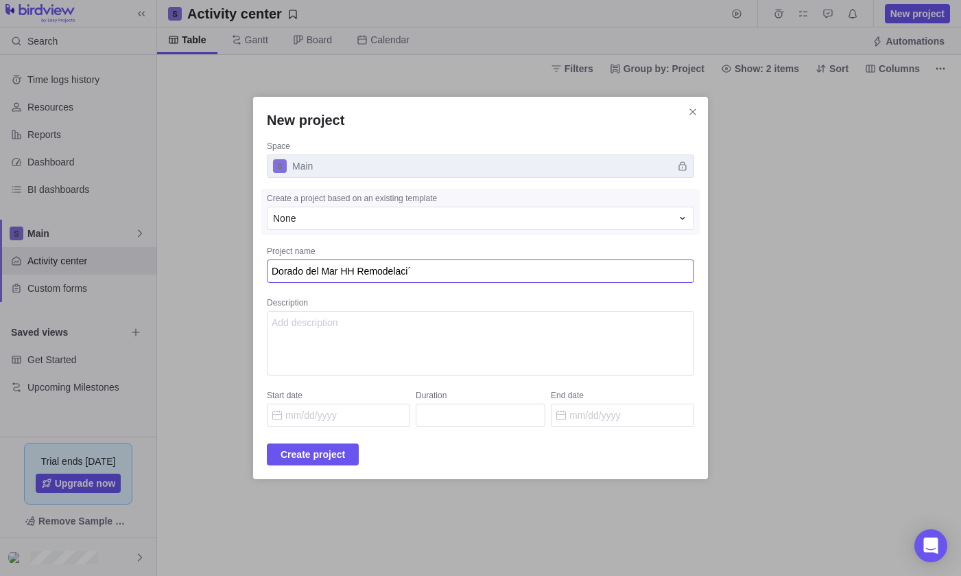
type textarea "Dorado del Mar HH Remodelació"
type textarea "x"
type textarea "Dorado del Mar HH Remodelación"
click at [279, 334] on textarea "Description" at bounding box center [481, 343] width 428 height 65
click at [336, 425] on input "Start date" at bounding box center [338, 415] width 143 height 23
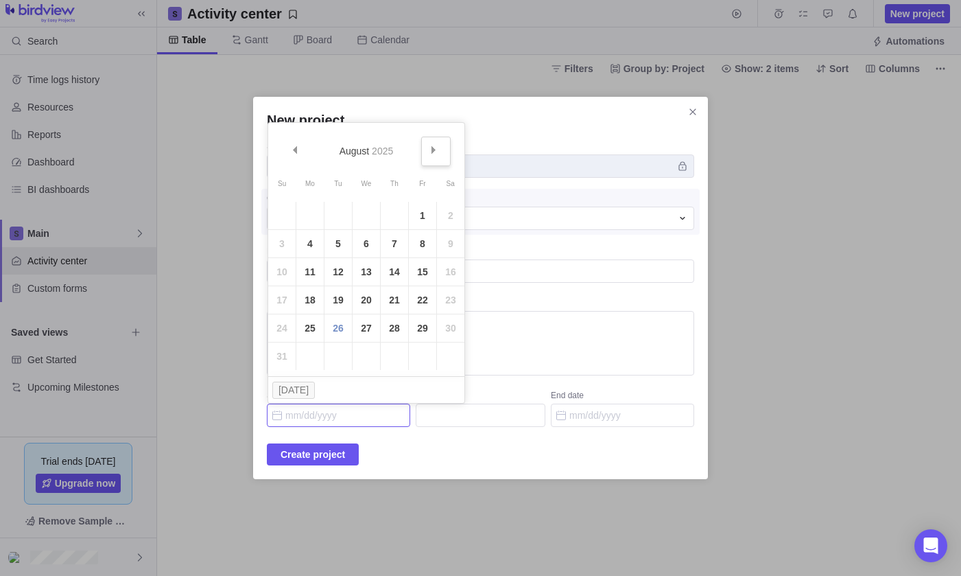
click at [432, 146] on span "Next" at bounding box center [434, 150] width 8 height 8
click at [311, 215] on link "1" at bounding box center [309, 215] width 27 height 27
type input "[DATE]"
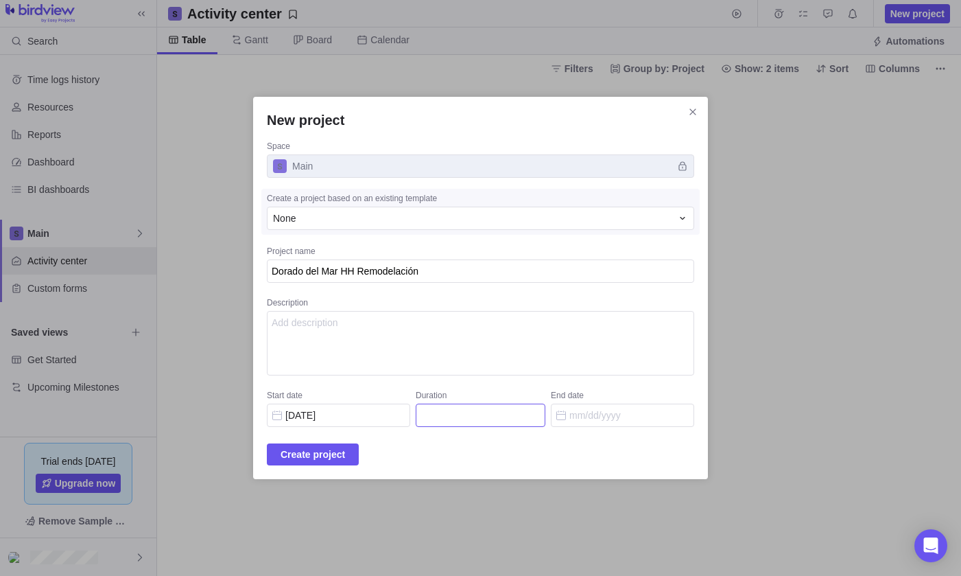
click at [492, 411] on input "Duration" at bounding box center [481, 415] width 130 height 23
type input "1"
type input "[DATE]"
type input "18"
type input "[DATE]"
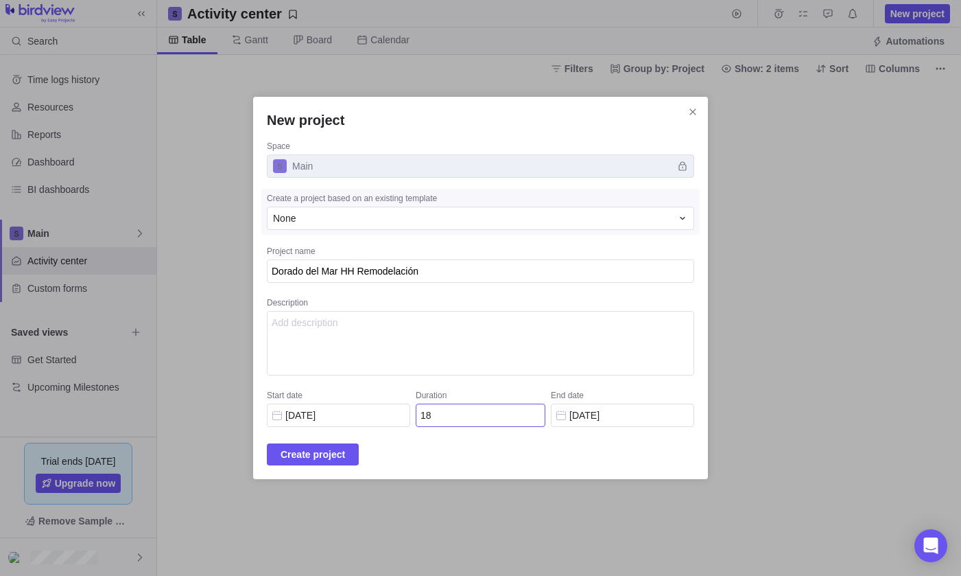
type input "1"
type input "[DATE]"
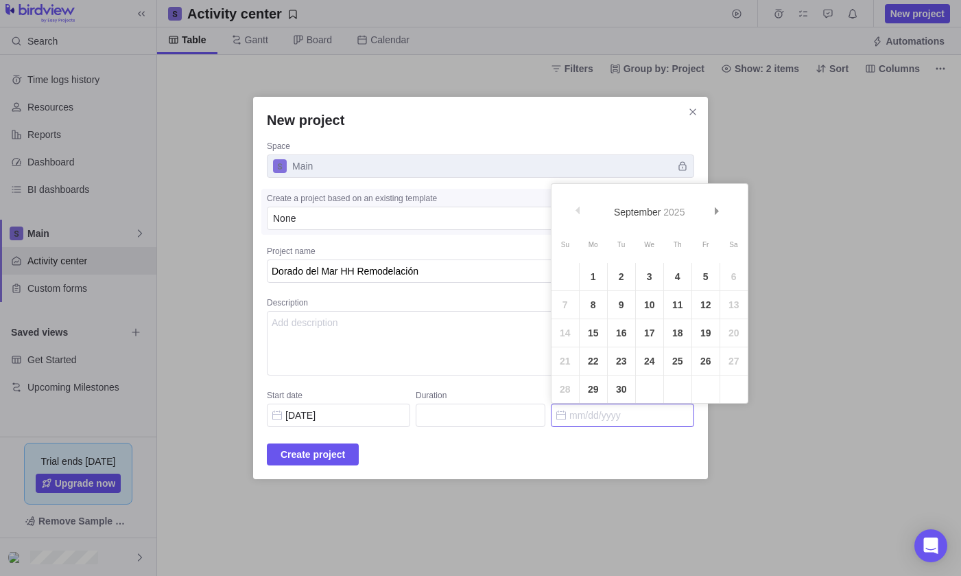
click at [577, 409] on input "End date" at bounding box center [622, 415] width 143 height 23
click at [718, 205] on link "Next" at bounding box center [720, 213] width 30 height 30
click at [668, 215] on span "2025" at bounding box center [667, 212] width 21 height 11
click at [720, 213] on span "Next" at bounding box center [718, 211] width 8 height 8
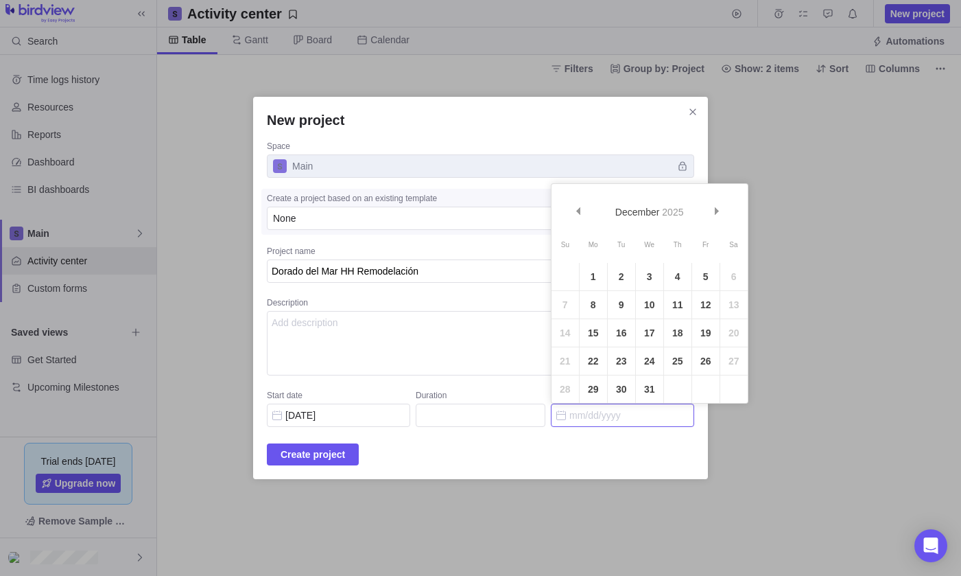
click at [720, 213] on span "Next" at bounding box center [718, 211] width 8 height 8
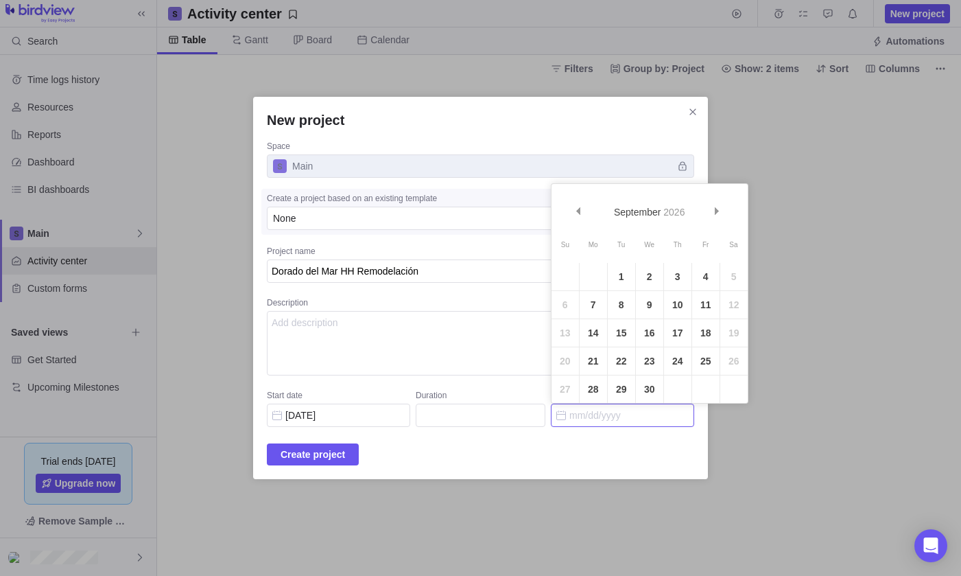
click at [720, 213] on span "Next" at bounding box center [718, 211] width 8 height 8
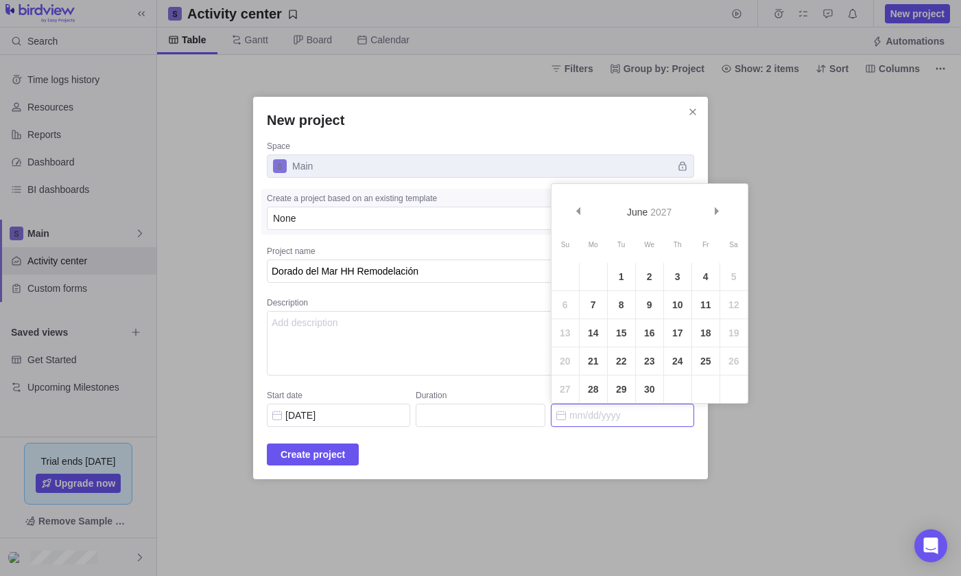
click at [720, 213] on span "Next" at bounding box center [718, 211] width 8 height 8
click at [583, 211] on link "Prev" at bounding box center [580, 213] width 30 height 30
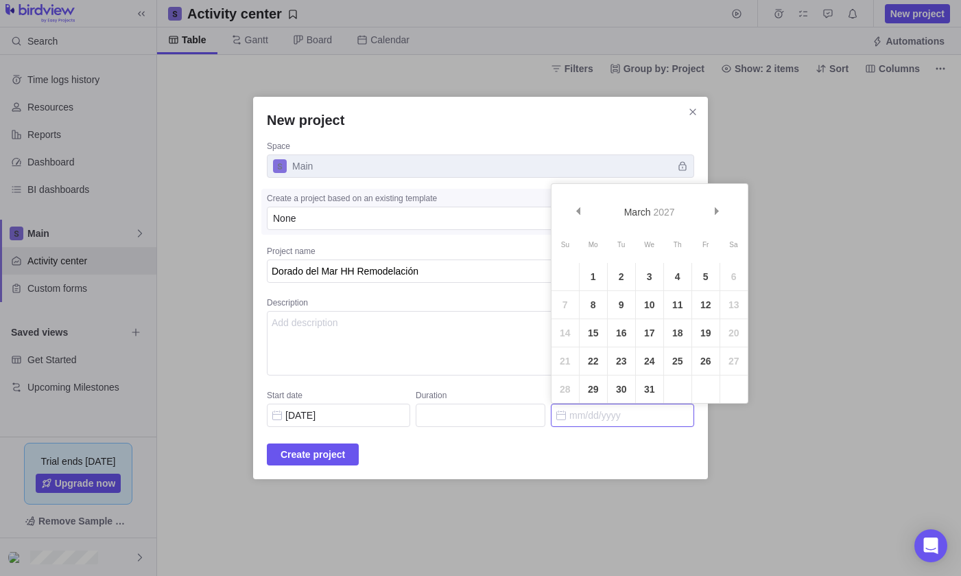
click at [583, 211] on link "Prev" at bounding box center [580, 213] width 30 height 30
click at [584, 209] on link "Prev" at bounding box center [580, 213] width 30 height 30
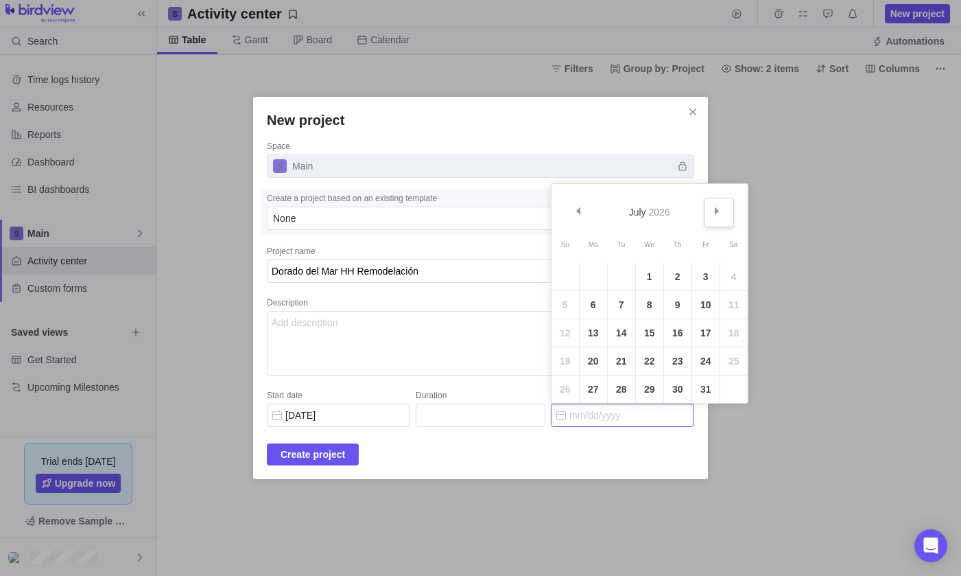
click at [718, 208] on span "Next" at bounding box center [718, 211] width 8 height 8
click at [625, 277] on link "1" at bounding box center [621, 276] width 27 height 27
type input "262"
type input "[DATE]"
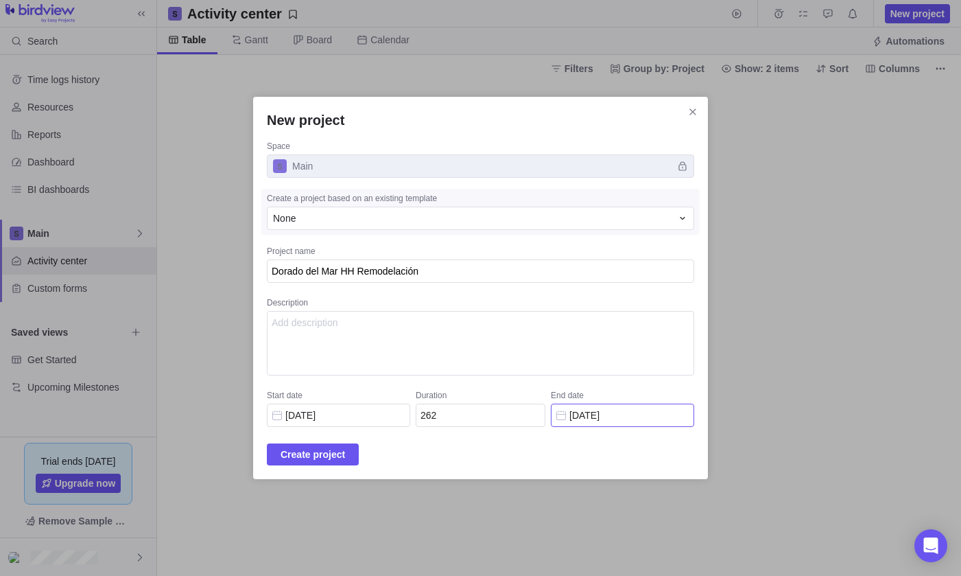
click at [616, 423] on input "[DATE]" at bounding box center [622, 415] width 143 height 23
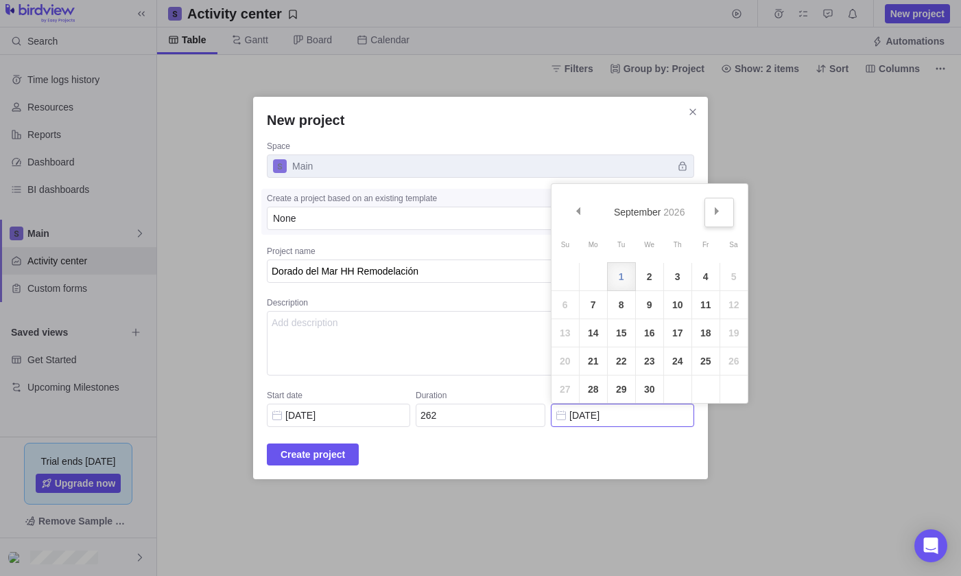
click at [721, 210] on span "Next" at bounding box center [718, 211] width 8 height 8
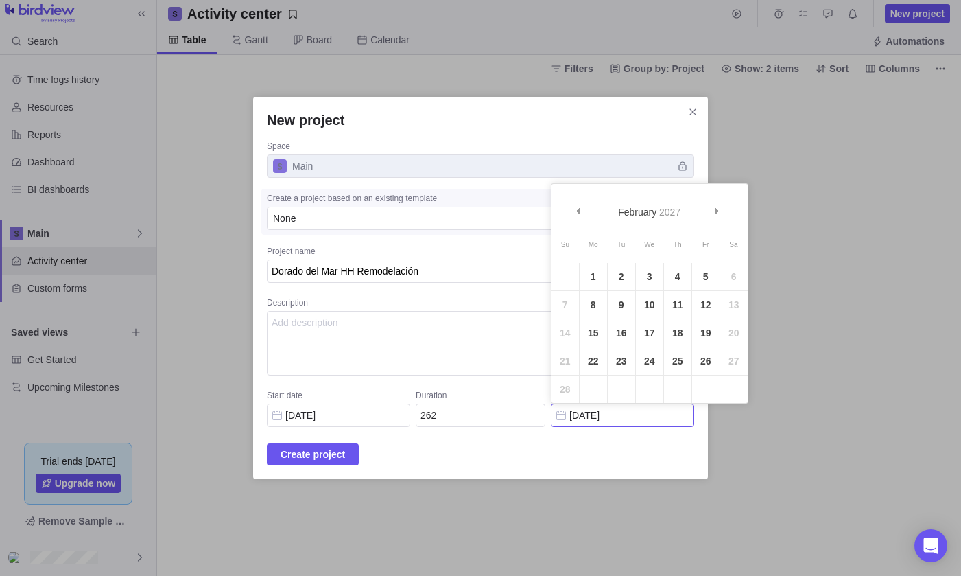
click at [721, 210] on span "Next" at bounding box center [718, 211] width 8 height 8
click at [573, 209] on link "Prev" at bounding box center [580, 213] width 30 height 30
click at [595, 273] on link "1" at bounding box center [593, 276] width 27 height 27
type input "[DATE]"
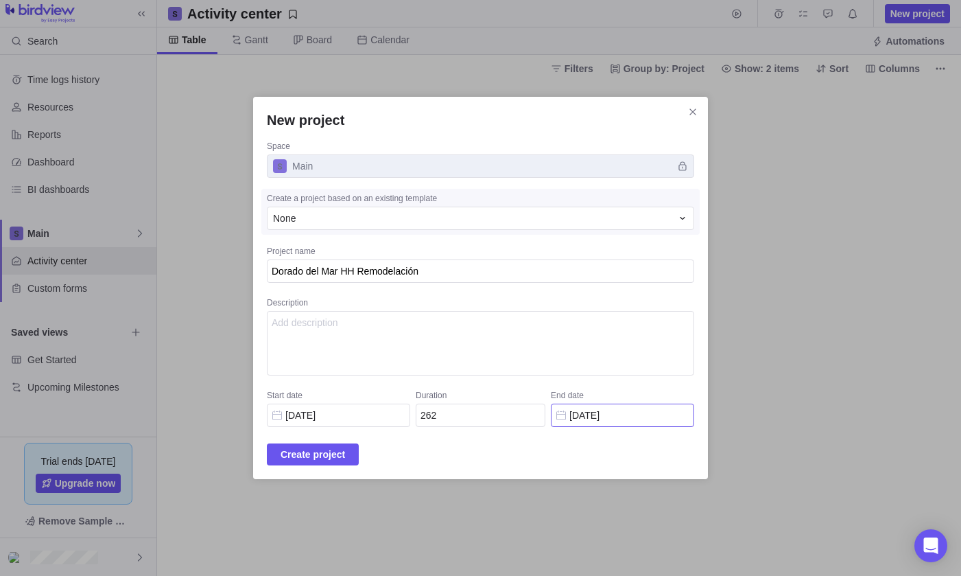
click at [578, 406] on input "[DATE]" at bounding box center [622, 415] width 143 height 23
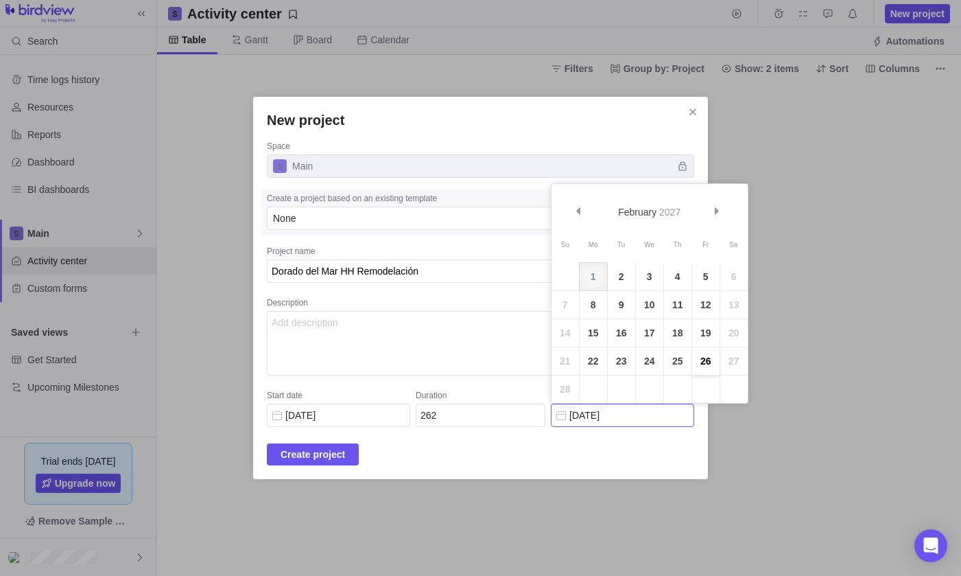
click at [707, 364] on link "26" at bounding box center [705, 360] width 27 height 27
type input "[DATE]"
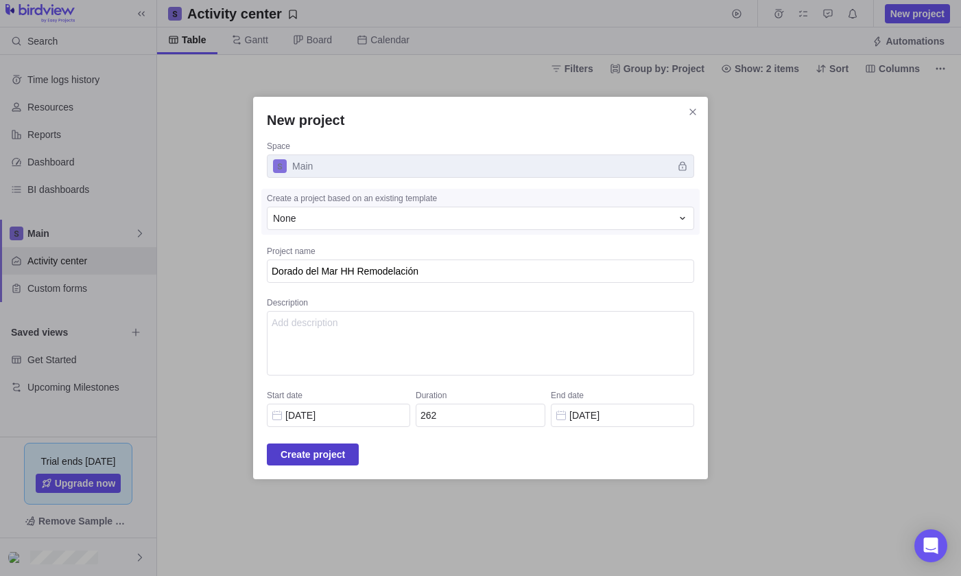
click at [331, 453] on span "Create project" at bounding box center [313, 454] width 65 height 16
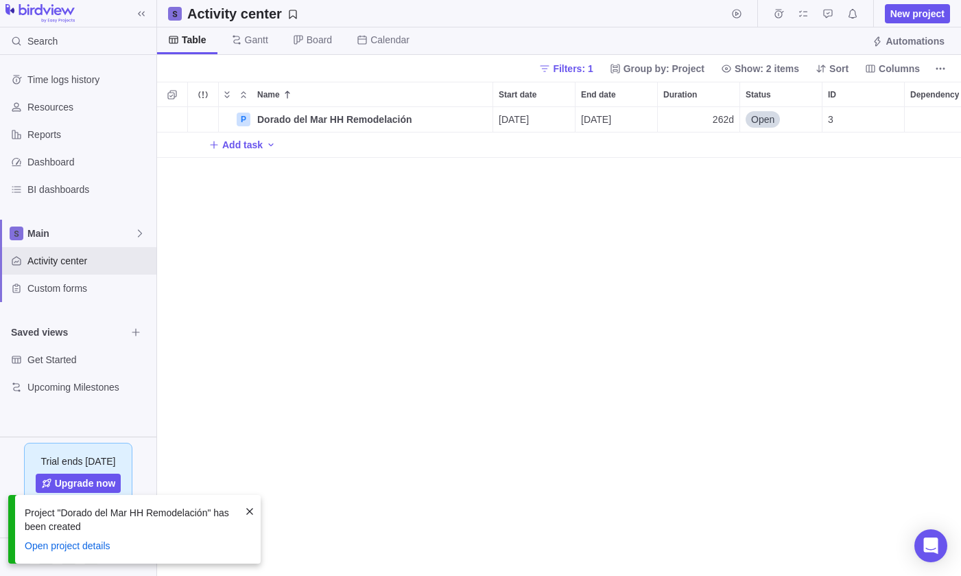
scroll to position [469, 804]
click at [106, 540] on link "Open project details" at bounding box center [68, 545] width 86 height 11
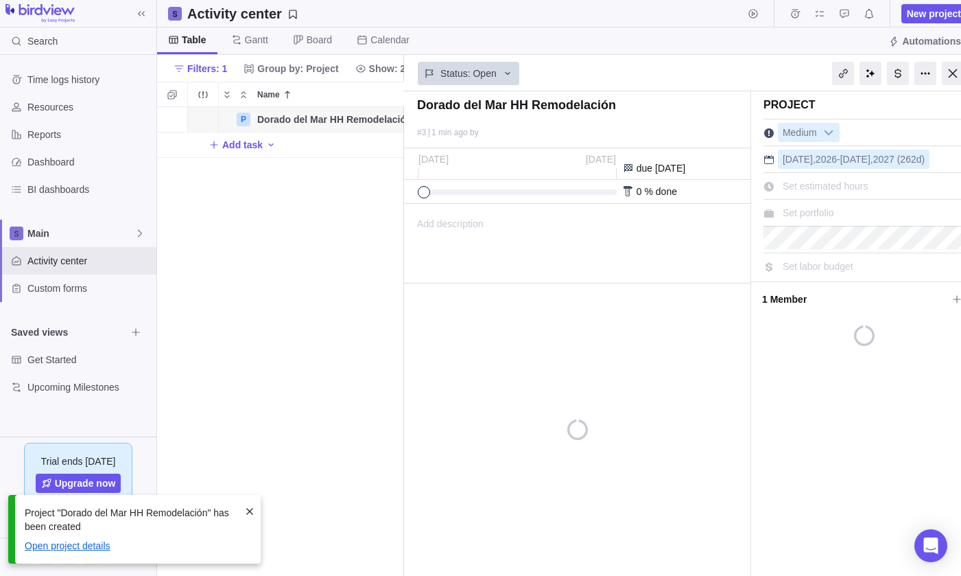
scroll to position [469, 247]
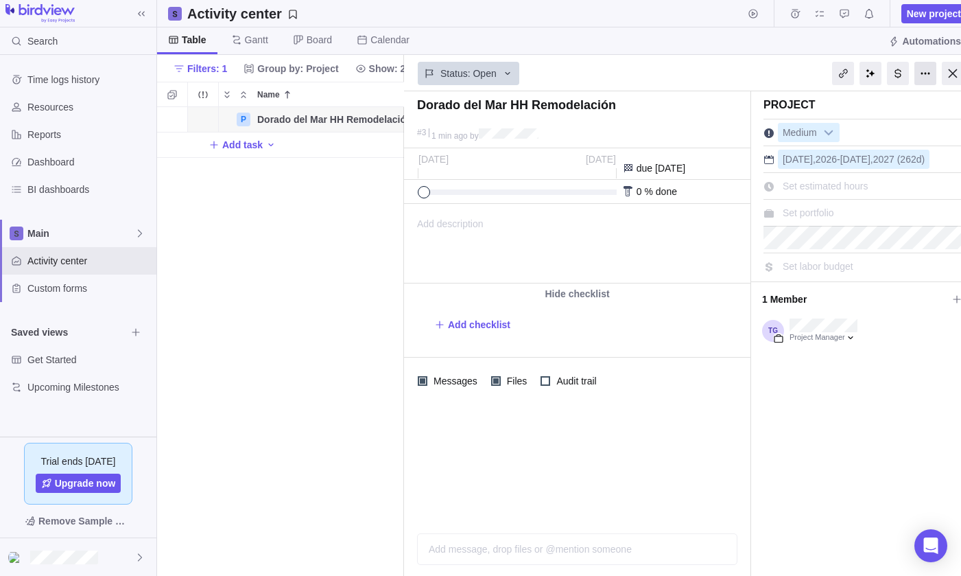
click at [922, 71] on div at bounding box center [926, 73] width 22 height 23
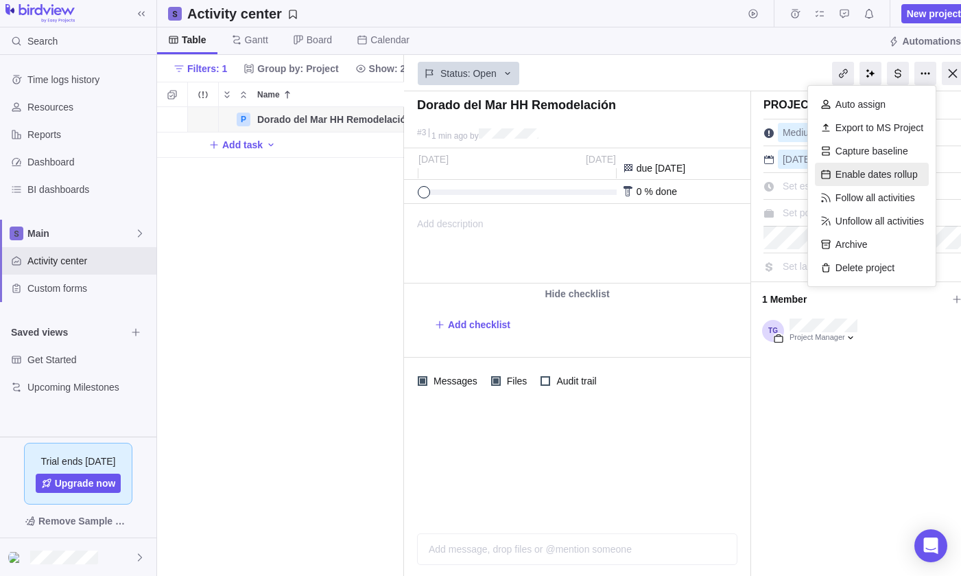
scroll to position [0, 0]
click at [867, 78] on div at bounding box center [871, 73] width 22 height 23
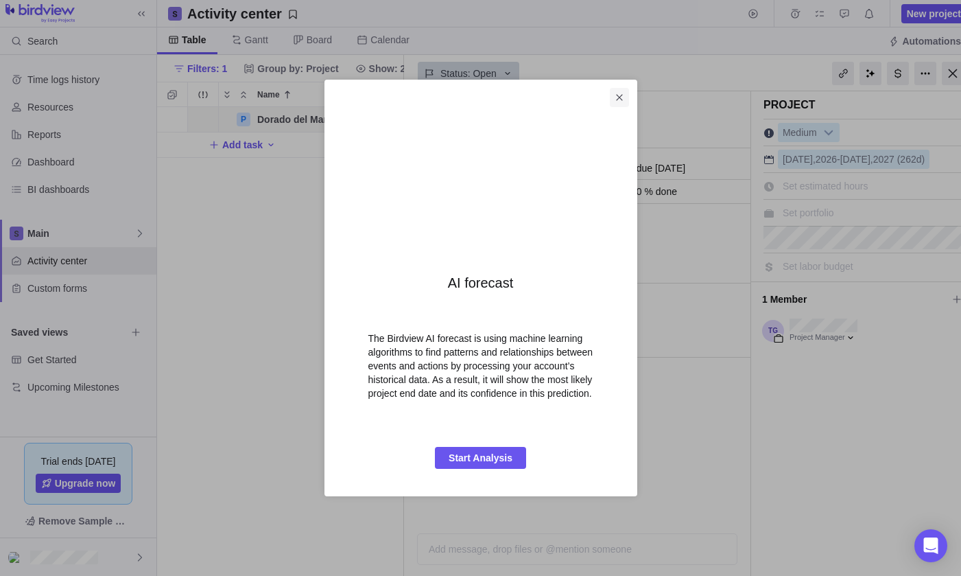
click at [620, 100] on icon "Close" at bounding box center [619, 97] width 11 height 11
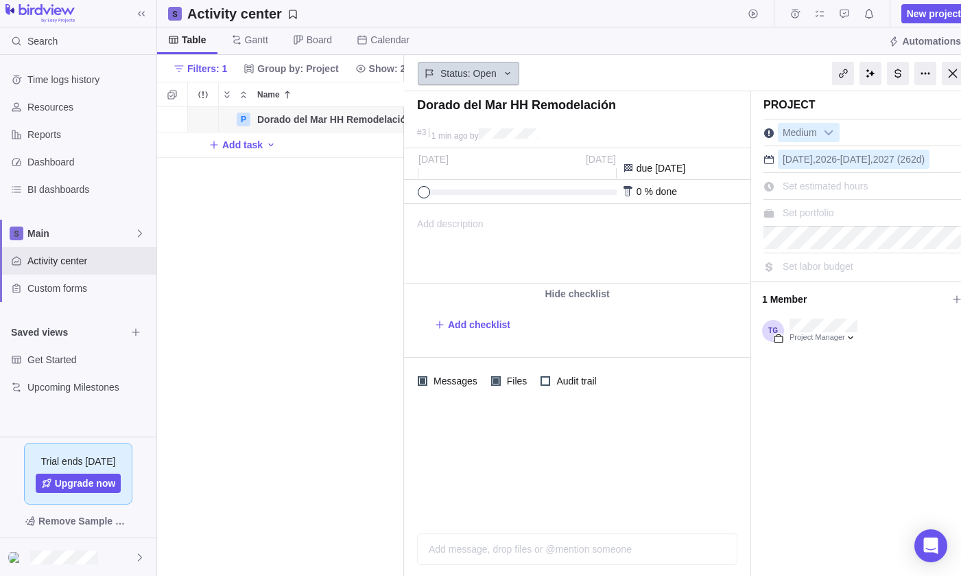
click at [517, 75] on div "Status: Open" at bounding box center [469, 73] width 102 height 23
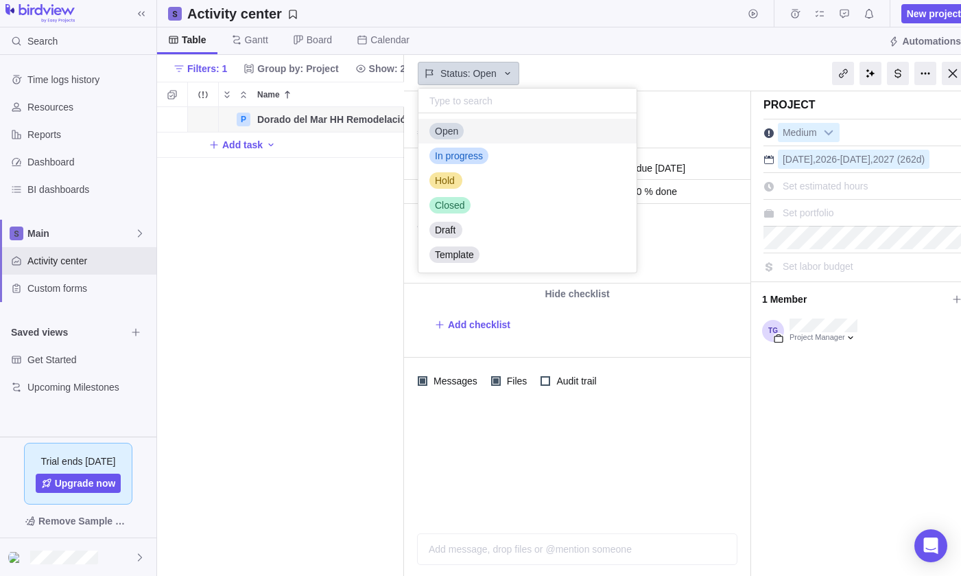
scroll to position [159, 218]
click at [517, 75] on div "Status: Open" at bounding box center [469, 73] width 102 height 23
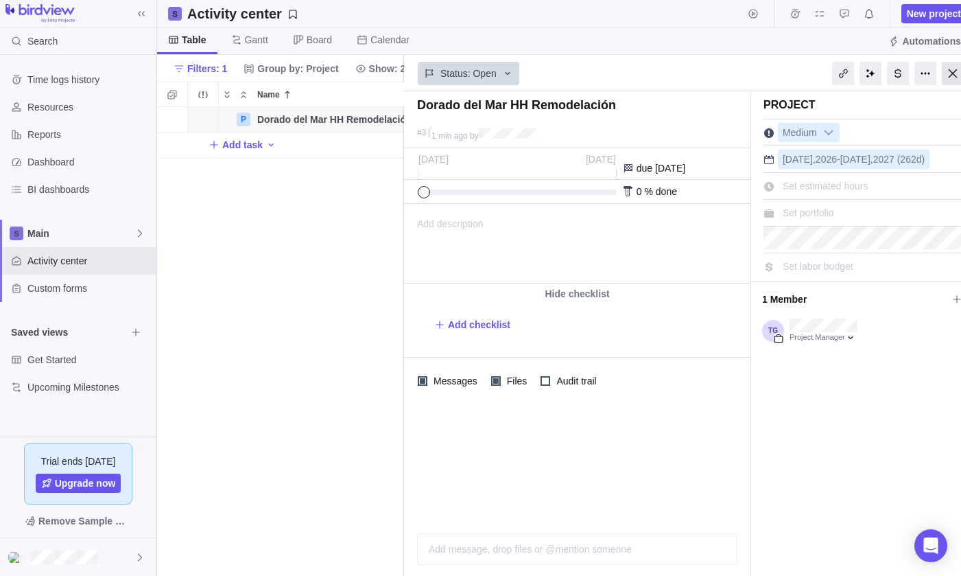
click at [955, 71] on div at bounding box center [953, 73] width 22 height 23
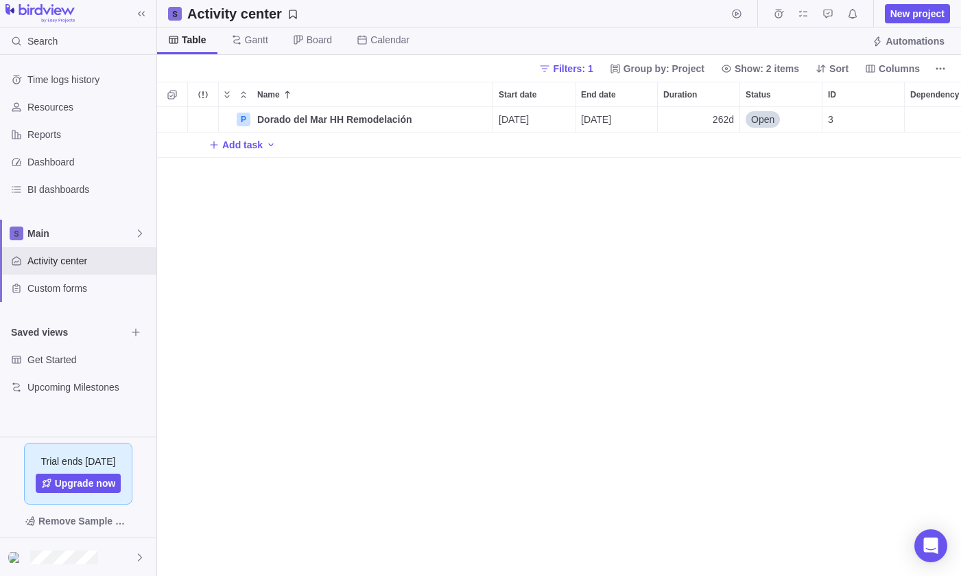
scroll to position [469, 804]
click at [395, 120] on span "Dorado del Mar HH Remodelación" at bounding box center [334, 120] width 155 height 14
click at [456, 127] on input "Dorado del Mar HH Remodelación" at bounding box center [372, 119] width 242 height 25
click at [458, 152] on div "P Dorado del Mar HH Remodelación [DATE] [DATE] 262d Open 3 Add task" at bounding box center [559, 341] width 804 height 469
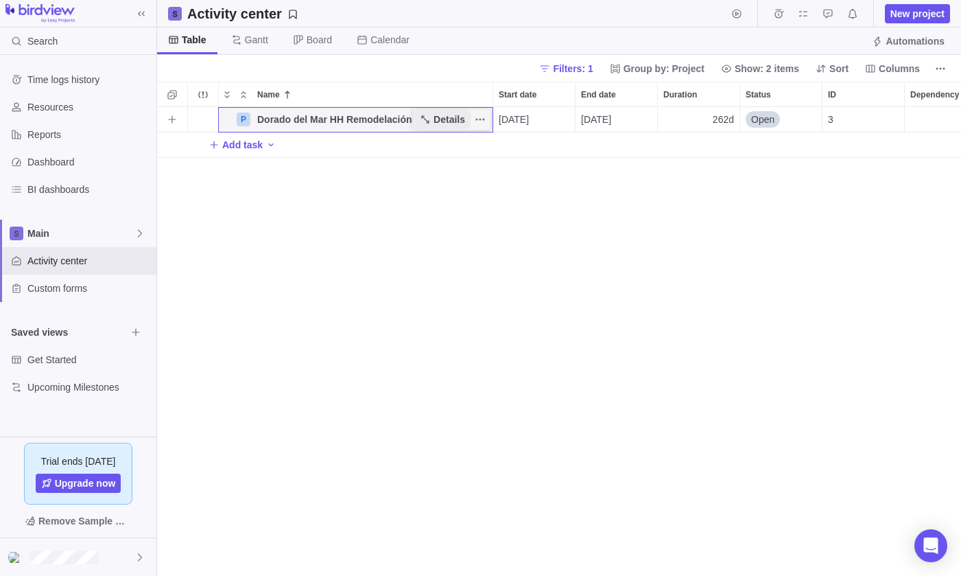
click at [469, 124] on span "Details" at bounding box center [443, 119] width 56 height 19
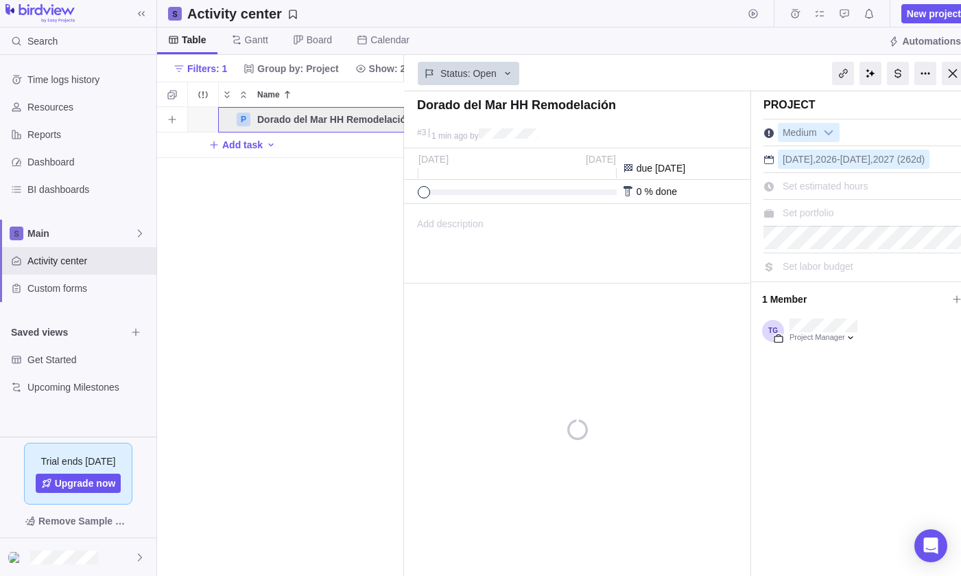
scroll to position [0, 89]
click at [502, 326] on span "Add checklist" at bounding box center [479, 325] width 62 height 14
type textarea "x"
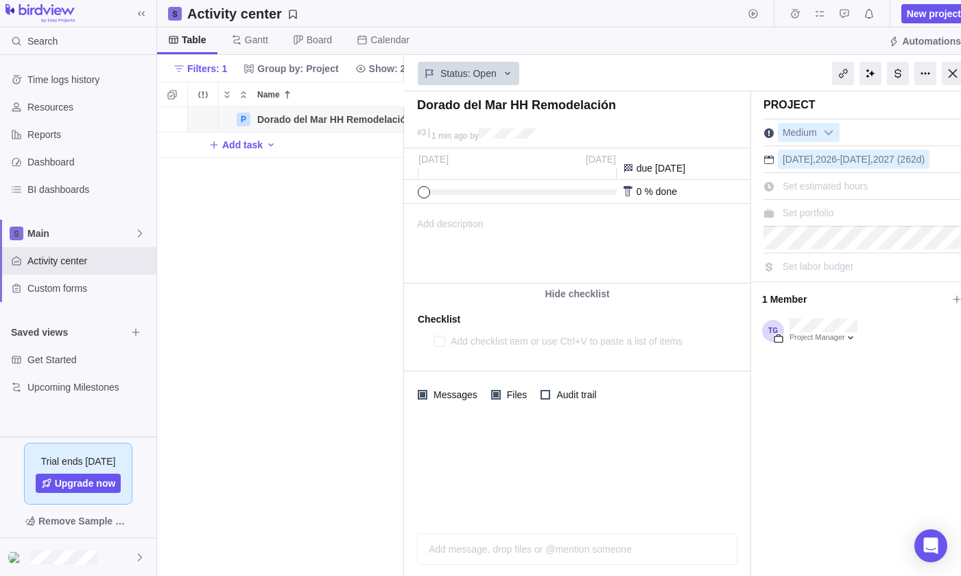
click at [941, 74] on div at bounding box center [895, 73] width 165 height 34
click at [926, 71] on div at bounding box center [926, 73] width 22 height 23
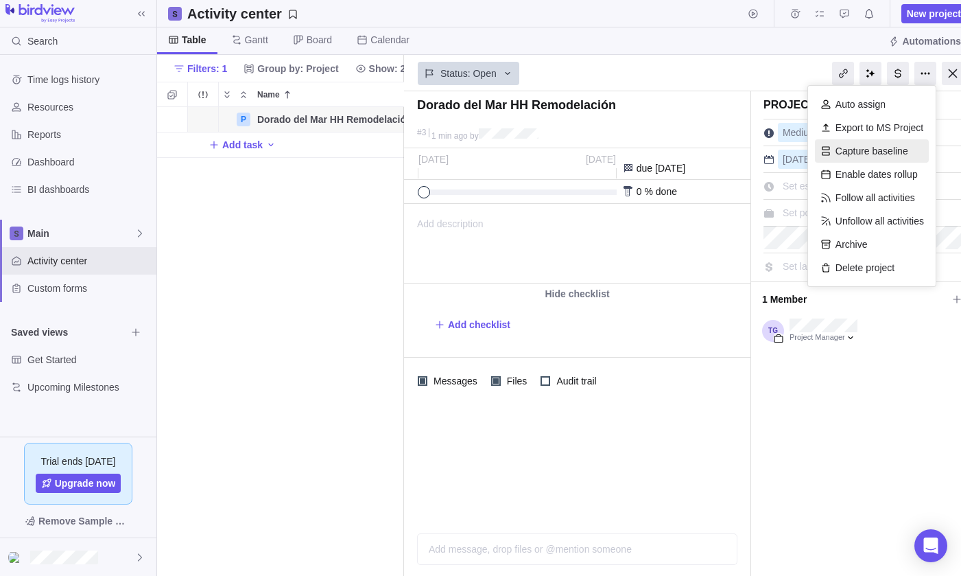
scroll to position [0, 0]
click at [456, 41] on div "Table [PERSON_NAME] Board Calendar Automations" at bounding box center [567, 40] width 821 height 27
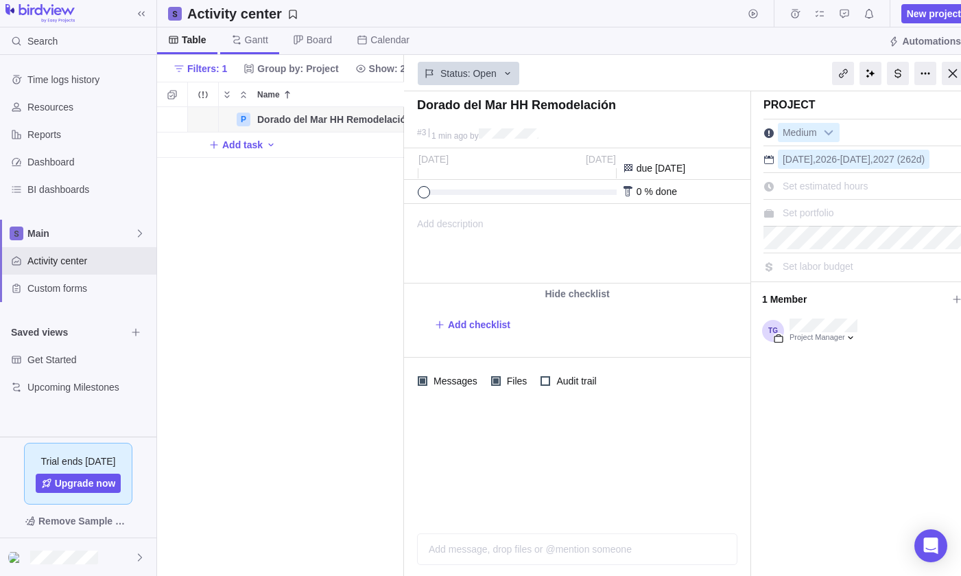
click at [246, 27] on span "Gantt" at bounding box center [249, 40] width 59 height 27
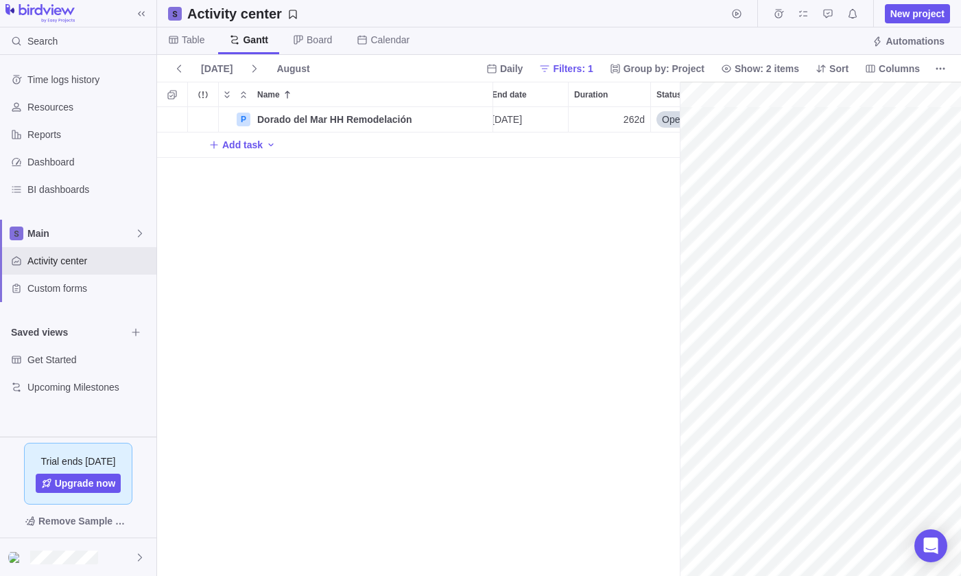
scroll to position [0, 114]
click at [136, 11] on icon at bounding box center [141, 13] width 11 height 11
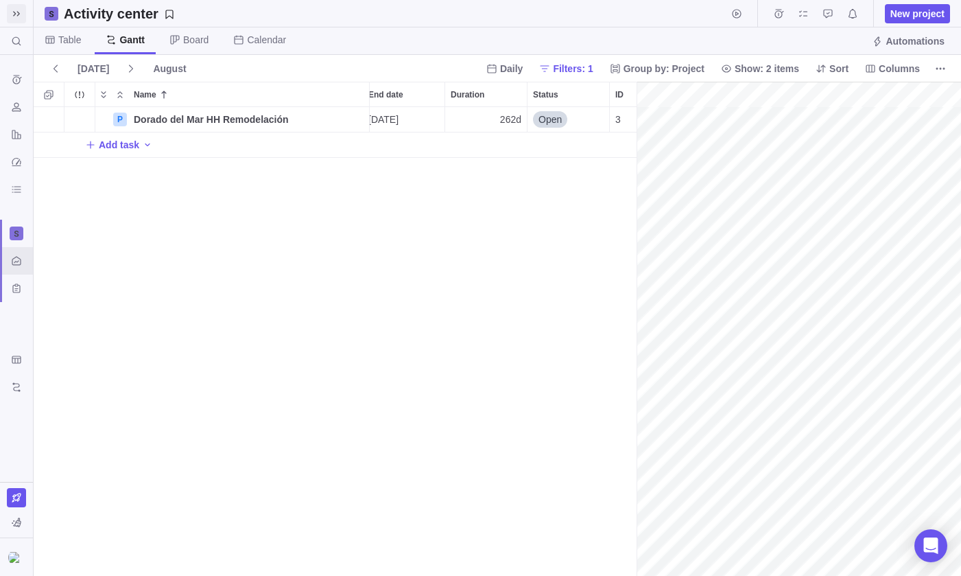
scroll to position [1, 1]
click at [801, 14] on icon "My assignments" at bounding box center [803, 13] width 11 height 11
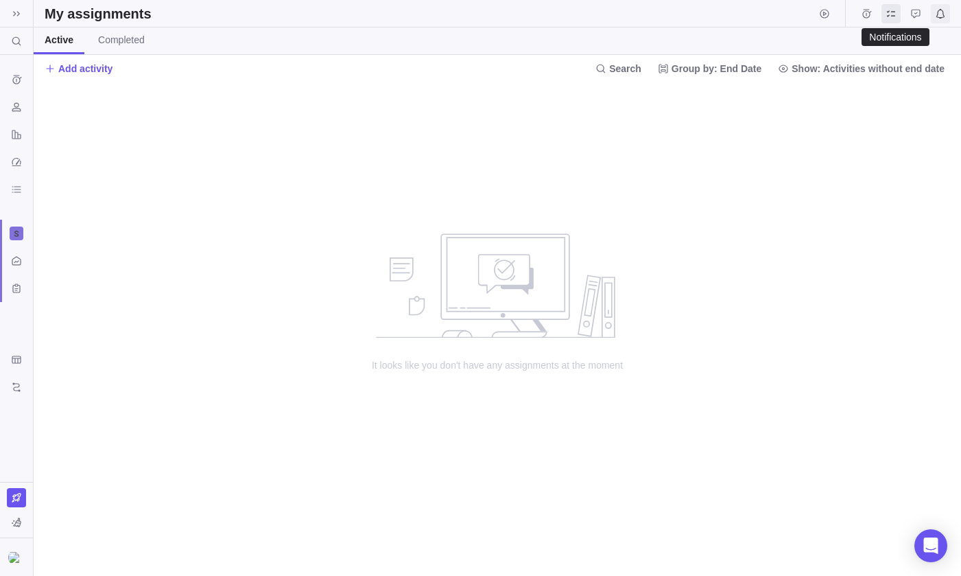
click at [935, 16] on icon "Notifications" at bounding box center [940, 13] width 11 height 11
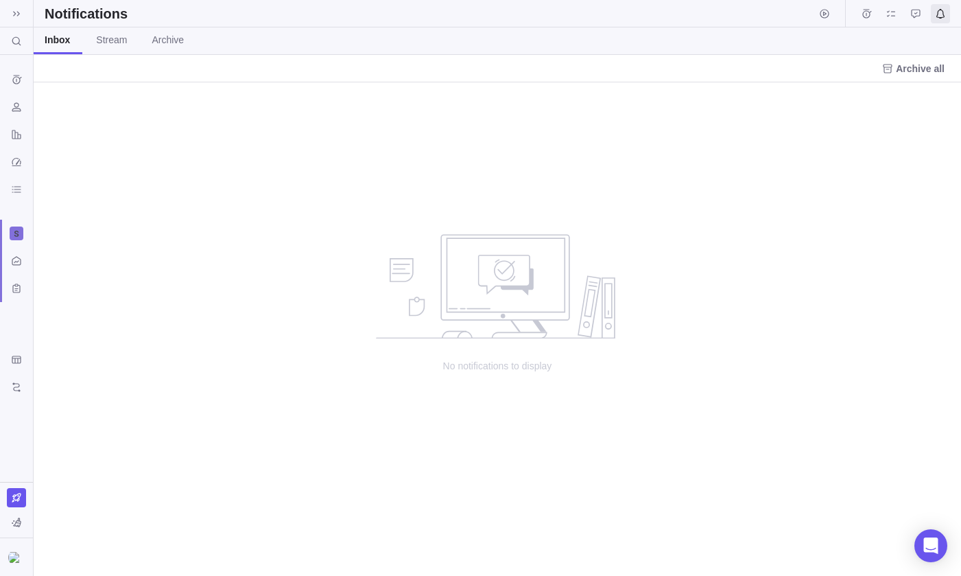
scroll to position [493, 928]
click at [12, 82] on icon "Time logs history" at bounding box center [16, 79] width 11 height 11
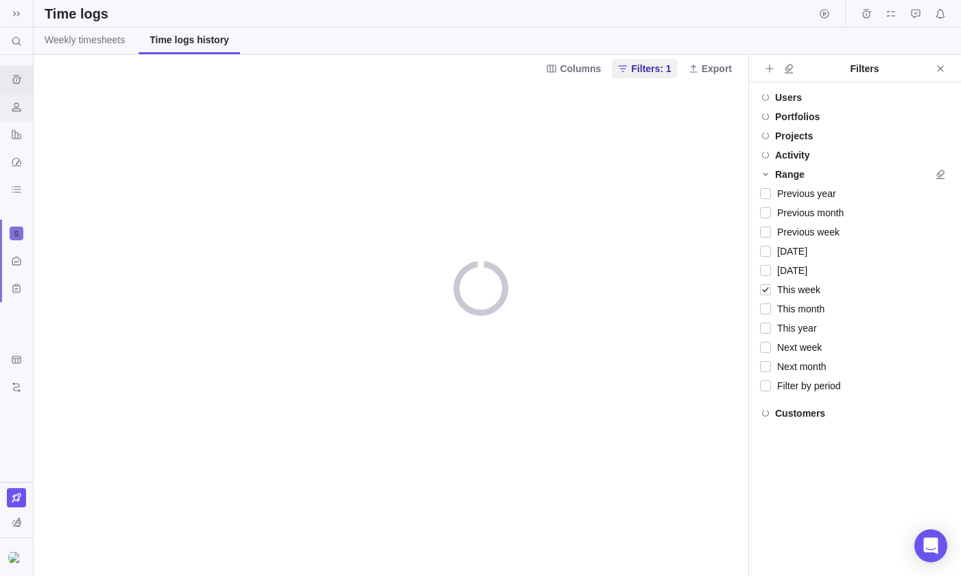
click at [15, 117] on div "Resources" at bounding box center [16, 107] width 22 height 22
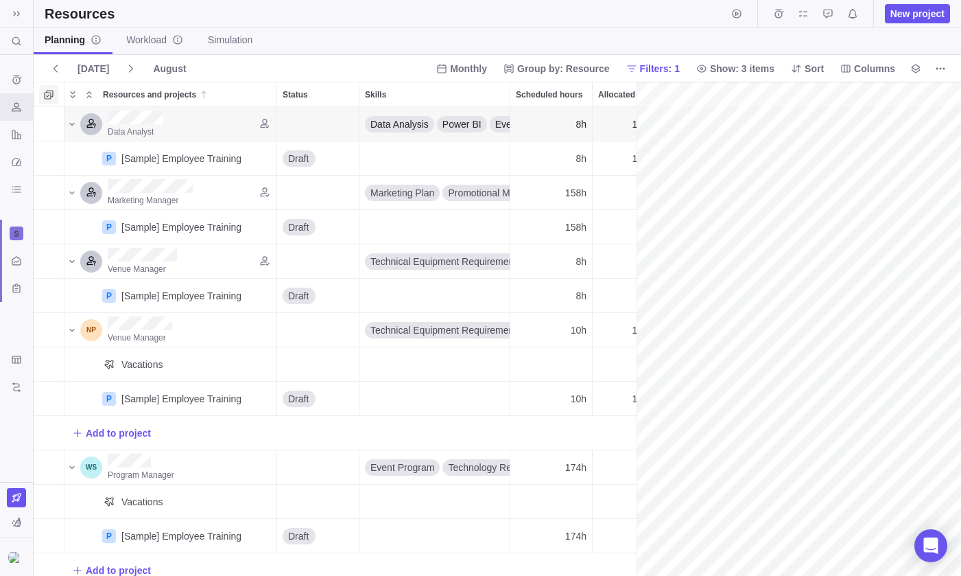
click at [49, 93] on icon "Selection mode" at bounding box center [48, 94] width 11 height 11
click at [43, 92] on div at bounding box center [44, 94] width 11 height 19
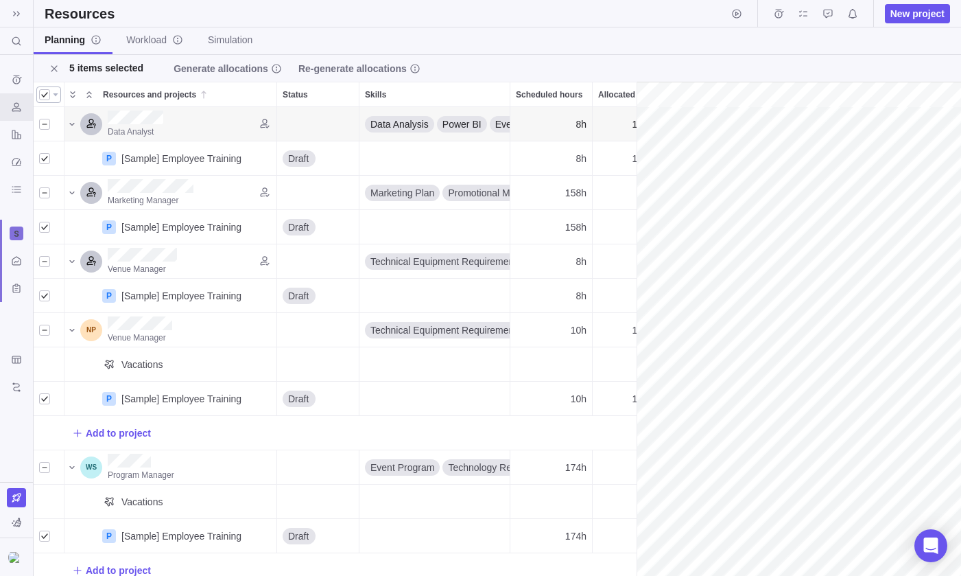
click at [51, 95] on div at bounding box center [48, 94] width 25 height 16
click at [55, 91] on div at bounding box center [48, 94] width 25 height 16
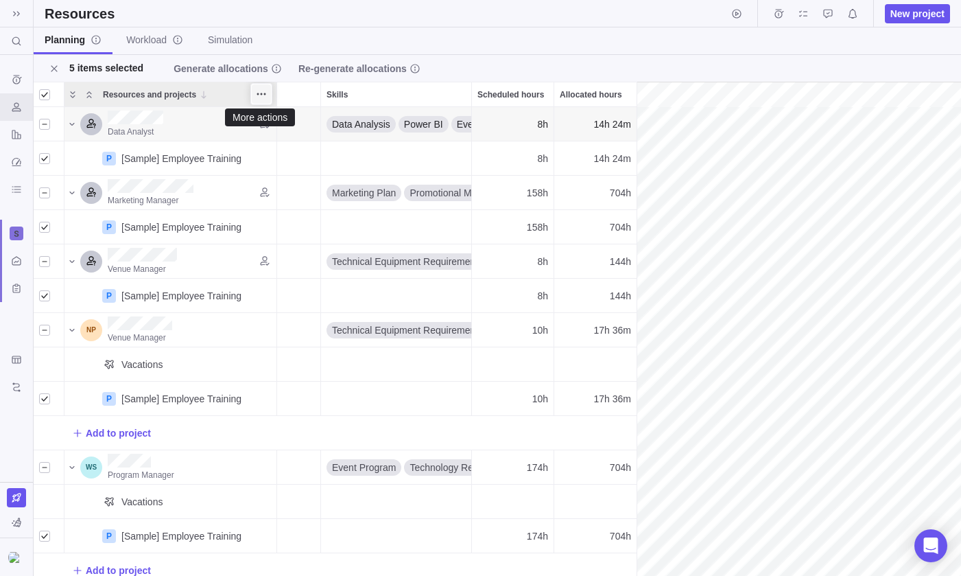
click at [264, 96] on icon "More actions" at bounding box center [261, 94] width 11 height 11
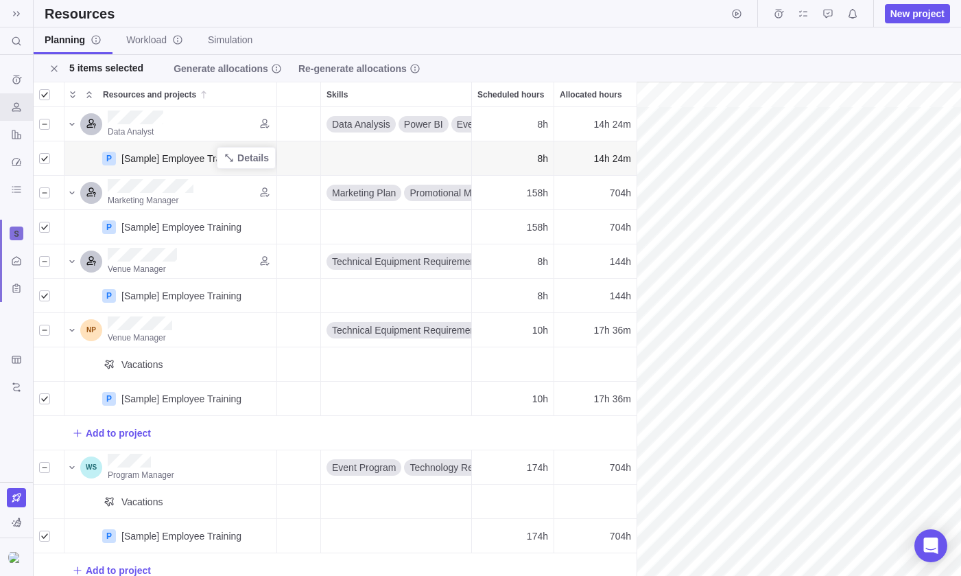
click at [173, 148] on div "[Sample] Employee Training" at bounding box center [193, 158] width 154 height 34
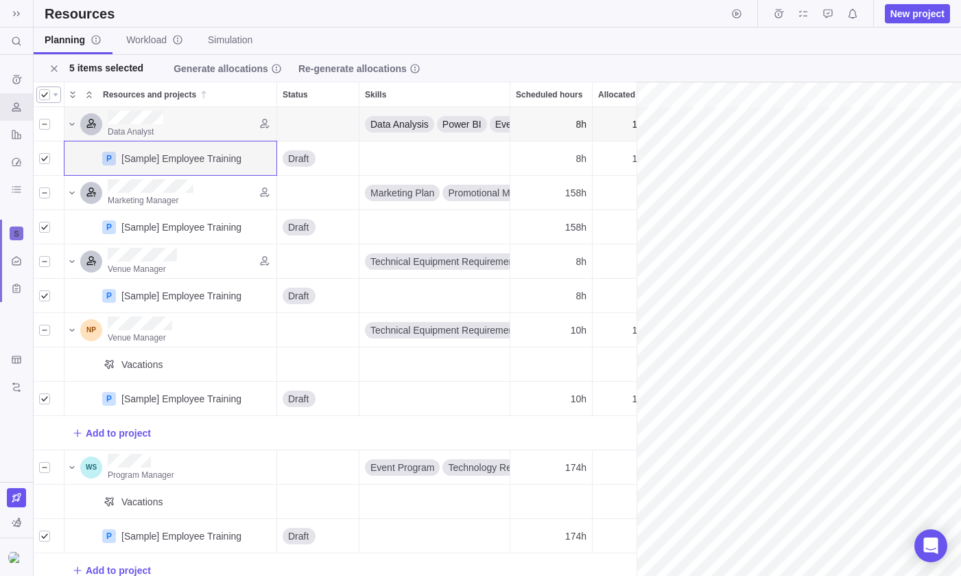
click at [40, 91] on div at bounding box center [44, 94] width 11 height 19
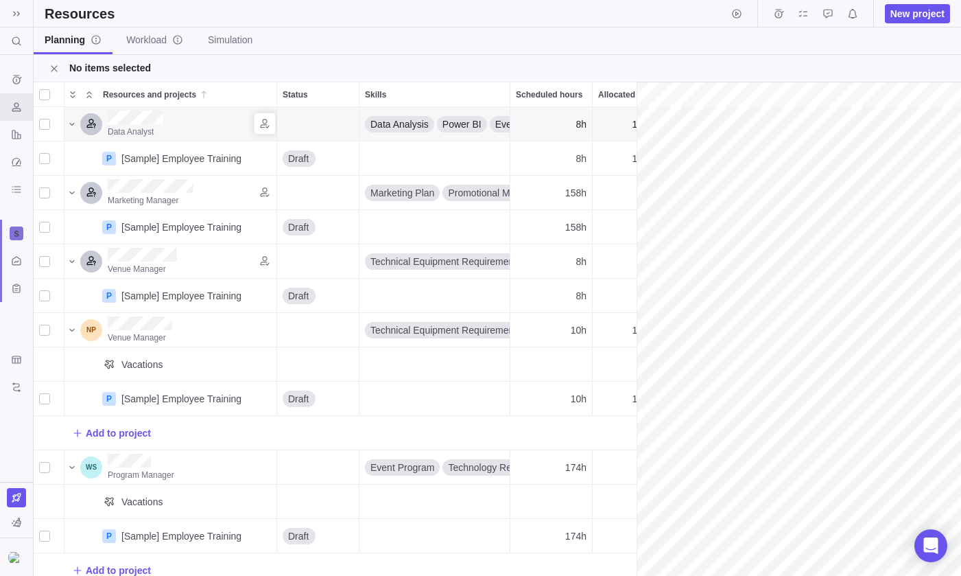
click at [246, 119] on div "Resources and projects" at bounding box center [189, 117] width 163 height 14
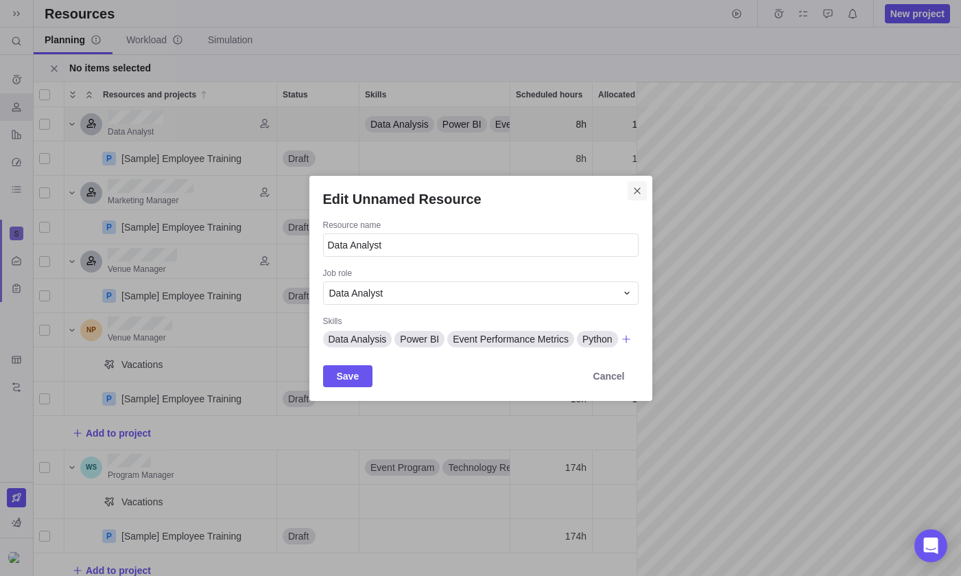
click at [633, 185] on icon "Close" at bounding box center [637, 190] width 11 height 11
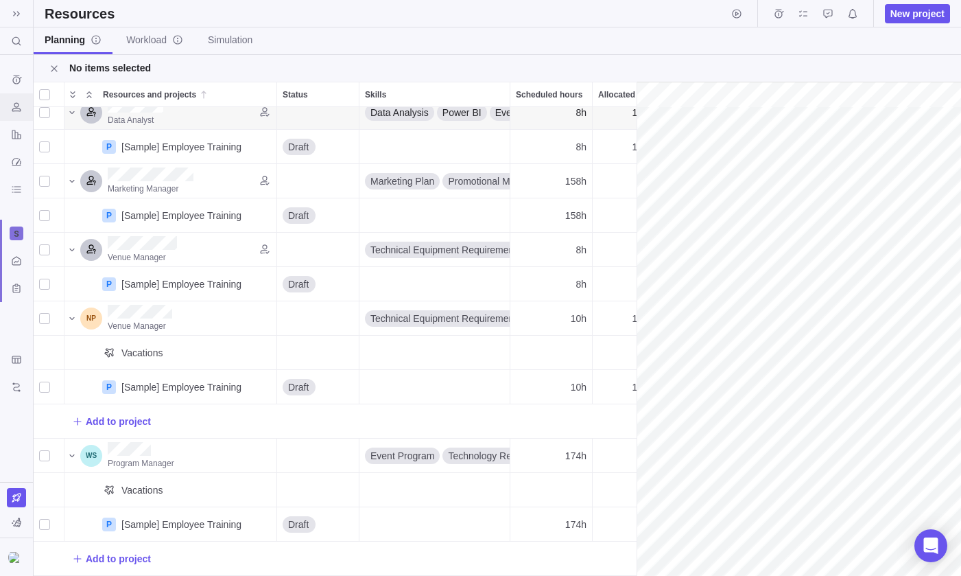
click at [20, 111] on icon "Resources" at bounding box center [16, 106] width 9 height 9
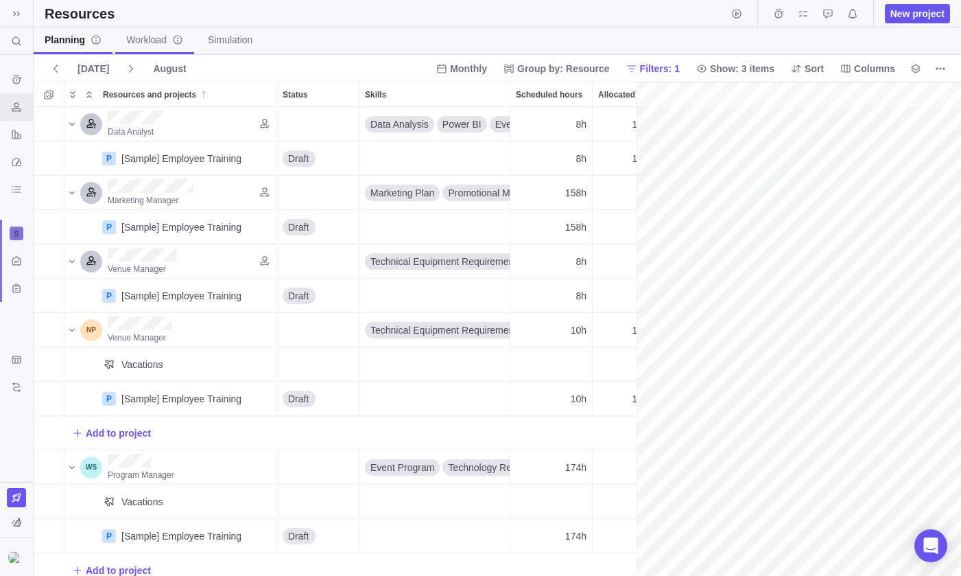
click at [159, 32] on link "Workload" at bounding box center [154, 40] width 79 height 27
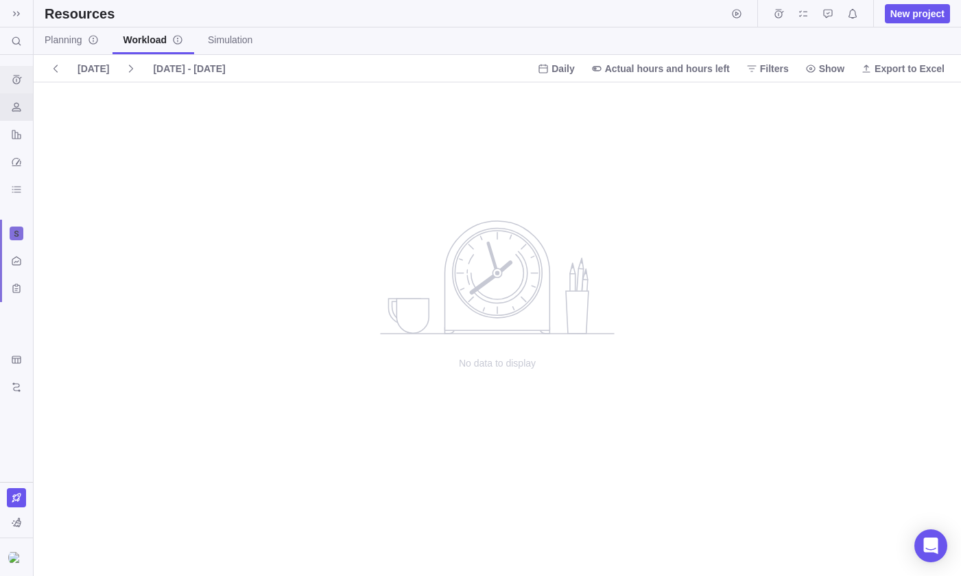
click at [13, 78] on icon "Time logs history" at bounding box center [16, 79] width 11 height 11
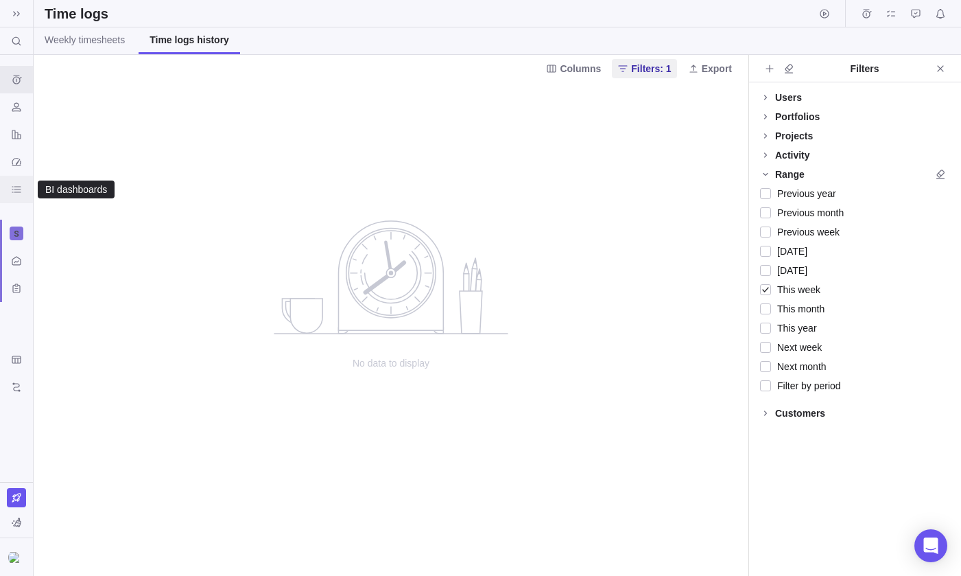
click at [19, 195] on div "BI dashboards" at bounding box center [16, 189] width 22 height 22
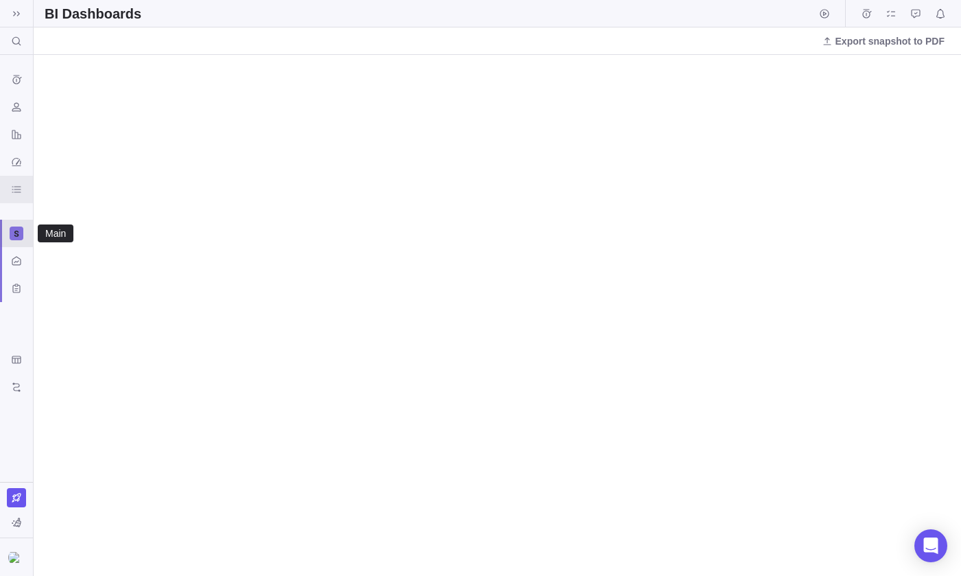
click at [18, 234] on icon at bounding box center [16, 234] width 5 height 6
click at [32, 260] on span "Main" at bounding box center [73, 266] width 84 height 14
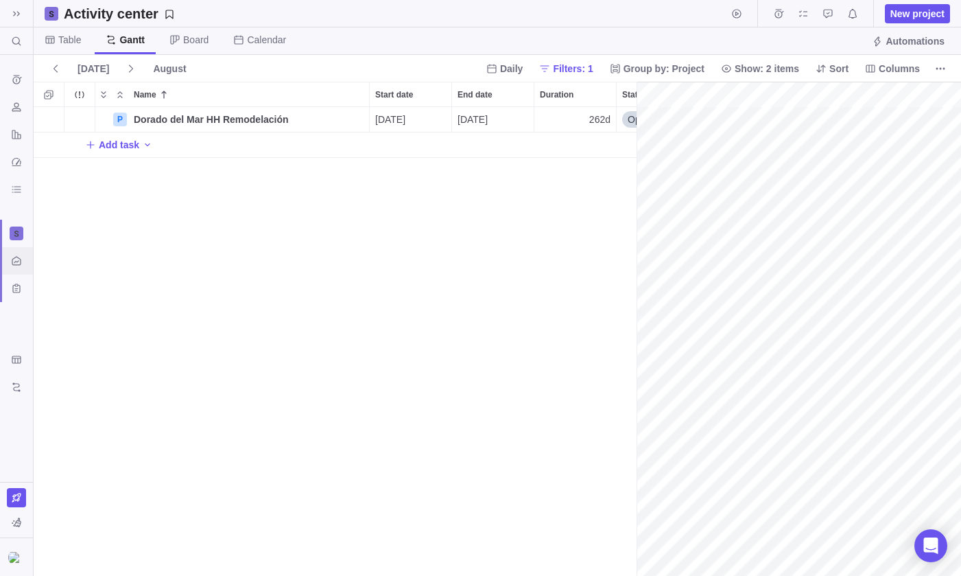
click at [16, 266] on icon "Activity center" at bounding box center [16, 260] width 11 height 11
click at [19, 285] on icon "Custom forms" at bounding box center [16, 287] width 8 height 9
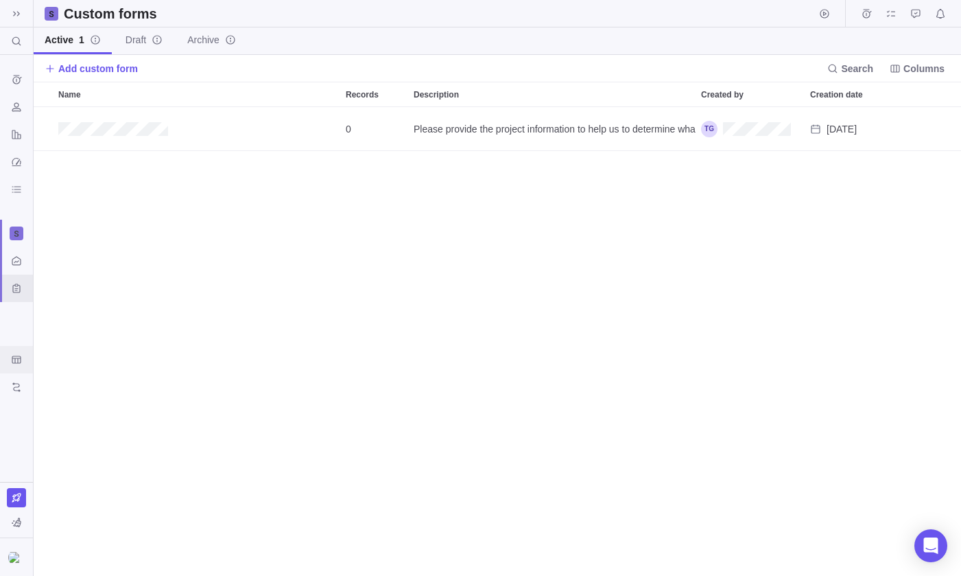
click at [8, 361] on div "Get Started" at bounding box center [16, 360] width 22 height 22
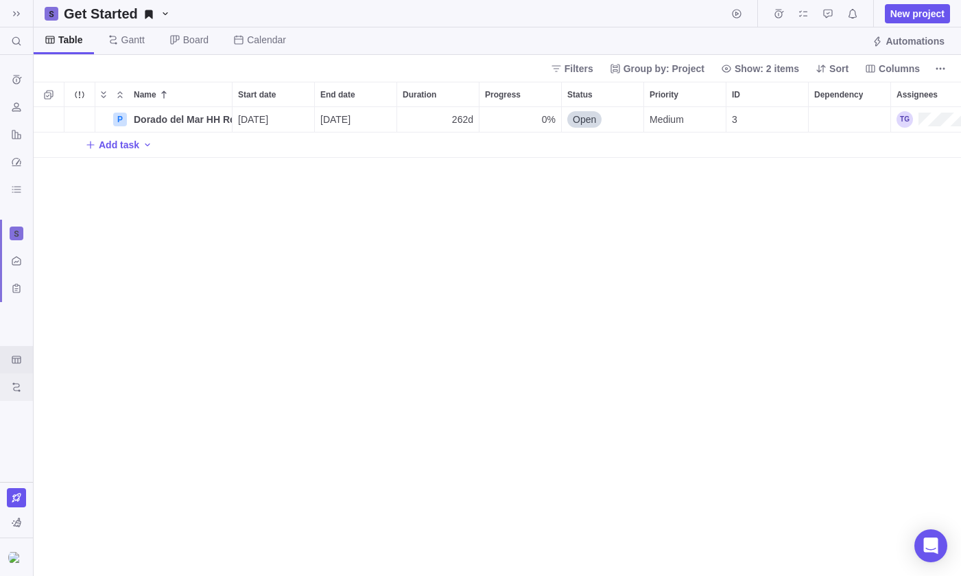
click at [19, 387] on icon "Upcoming Milestones" at bounding box center [16, 386] width 8 height 9
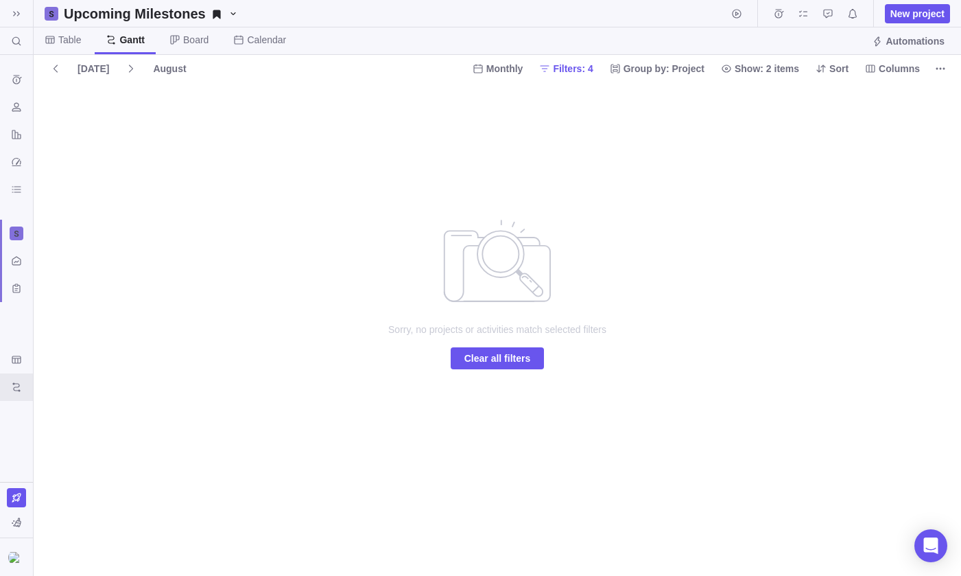
click at [21, 511] on div at bounding box center [16, 510] width 33 height 56
click at [20, 521] on icon "You are currently using sample data to explore and understand Birdview better." at bounding box center [16, 521] width 9 height 9
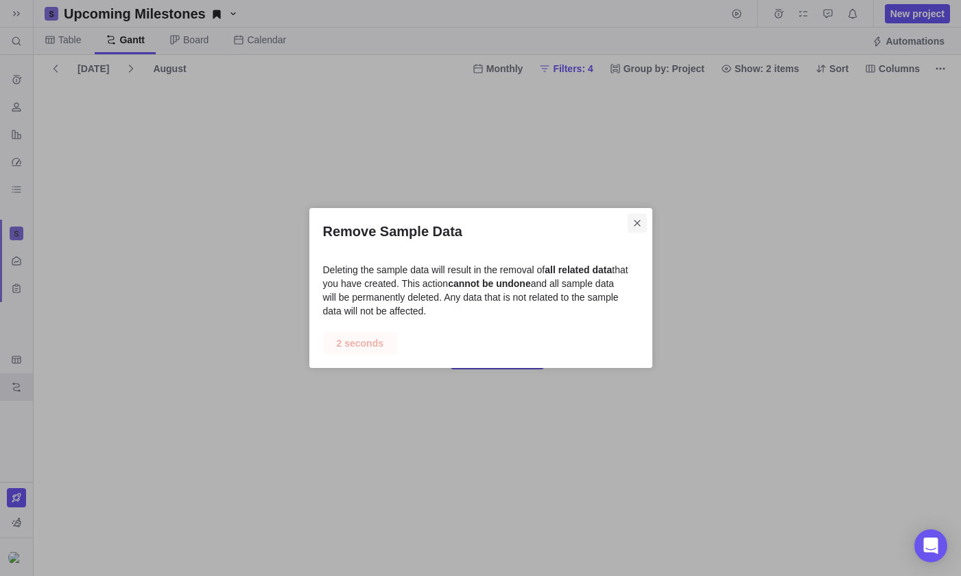
click at [633, 222] on icon "Close" at bounding box center [637, 223] width 11 height 11
